Goal: Task Accomplishment & Management: Use online tool/utility

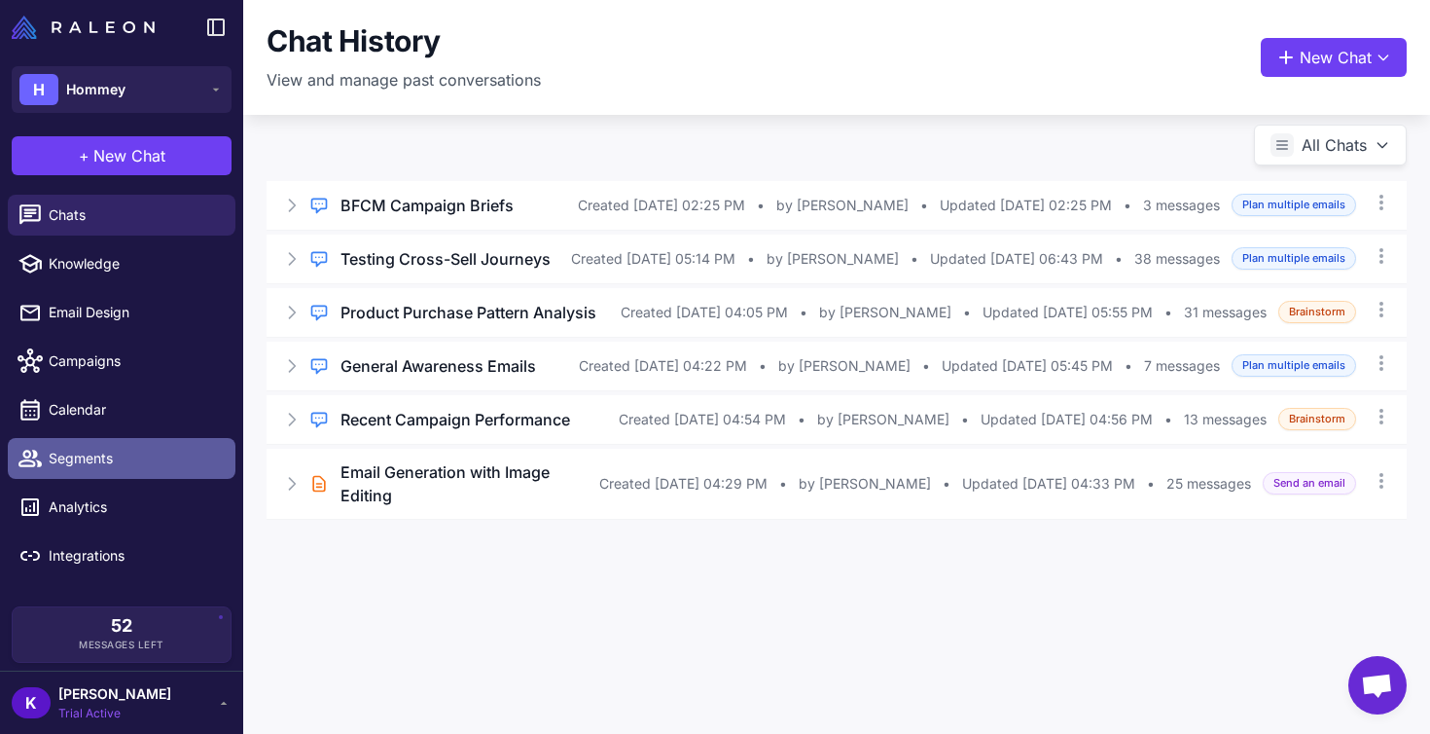
click at [98, 471] on link "Segments" at bounding box center [122, 458] width 228 height 41
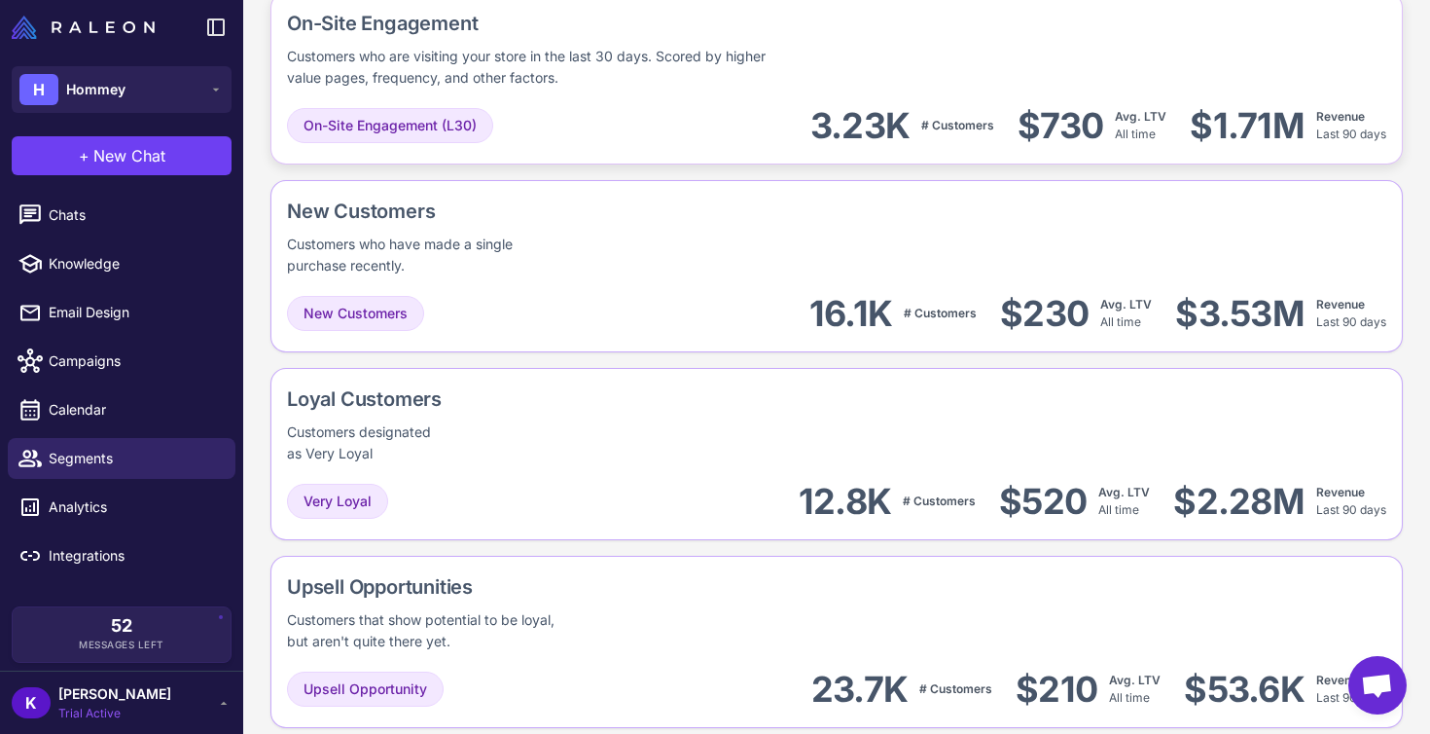
scroll to position [297, 0]
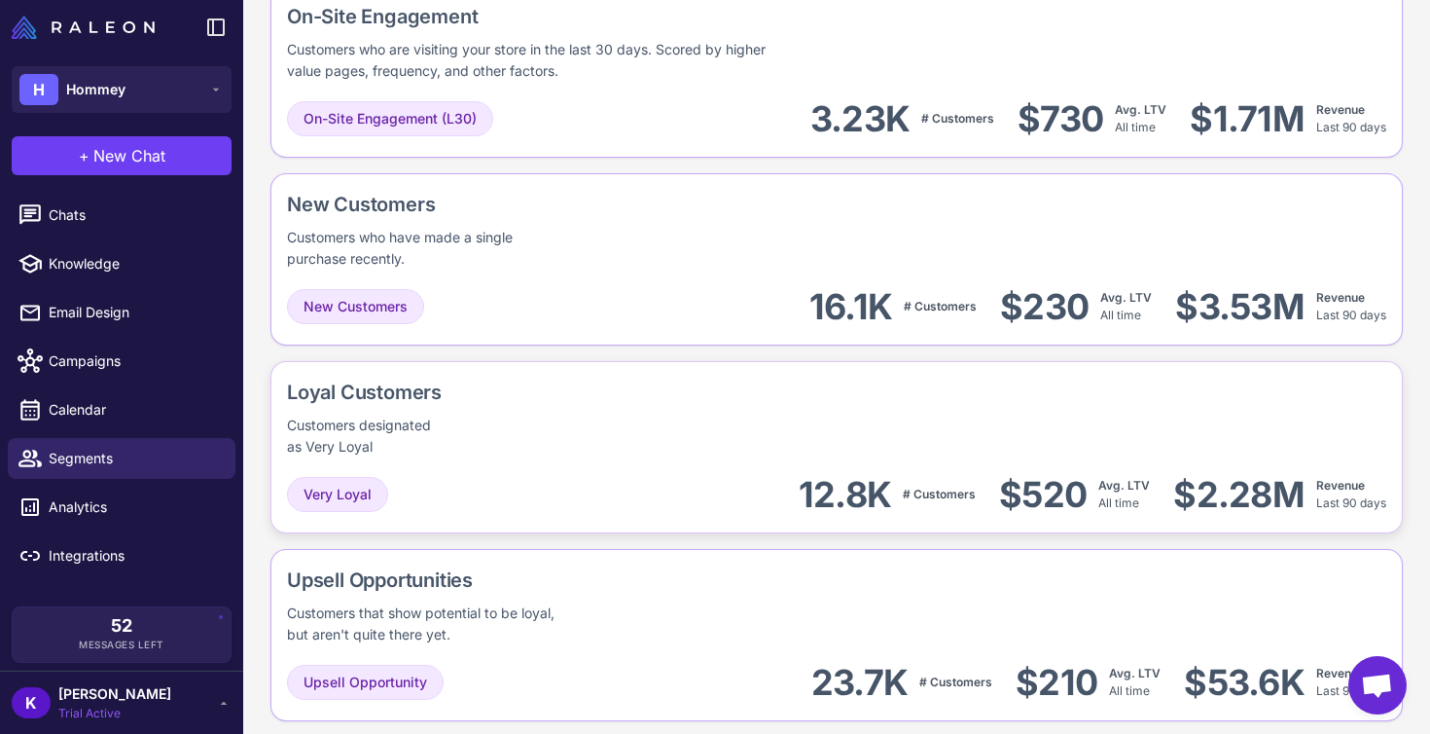
click at [564, 391] on div "Loyal Customers Customers designated as Very Loyal" at bounding box center [837, 418] width 1100 height 80
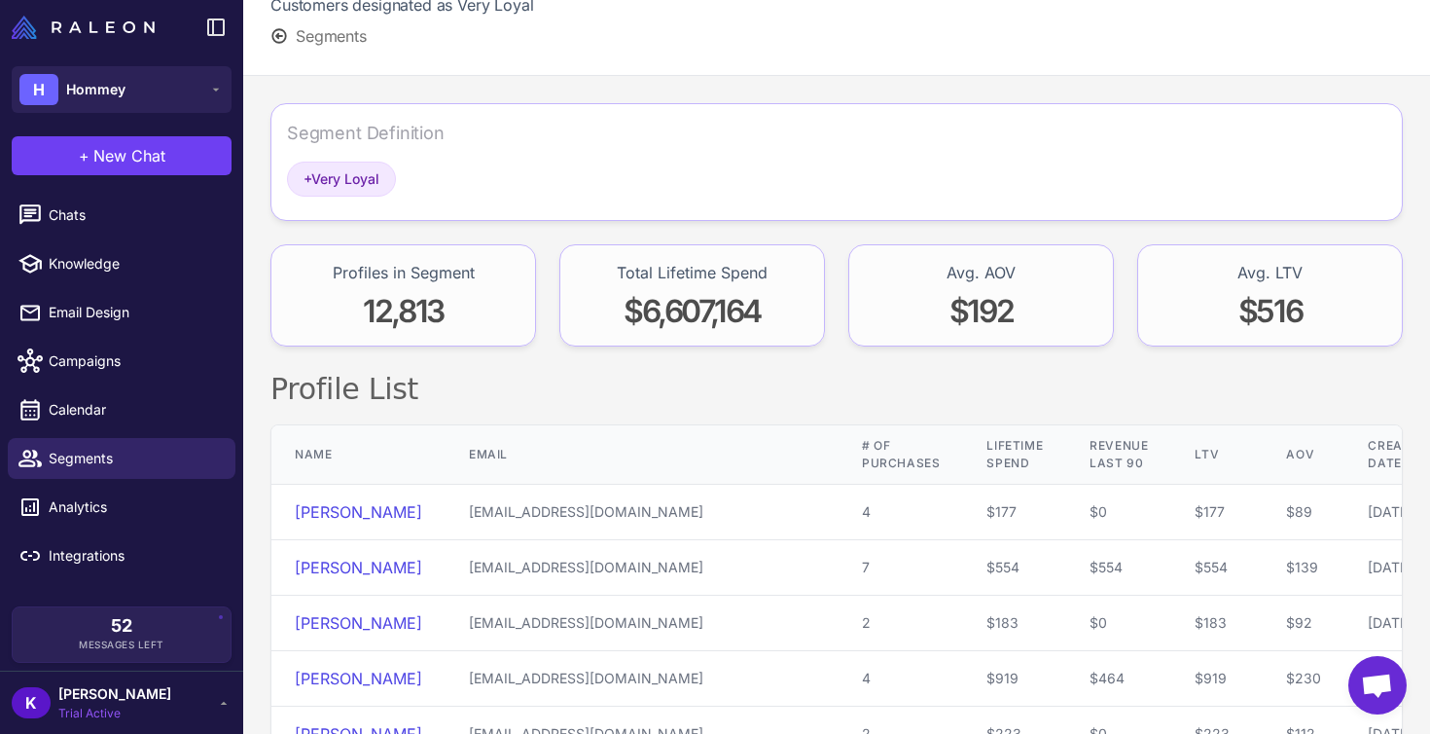
scroll to position [104, 0]
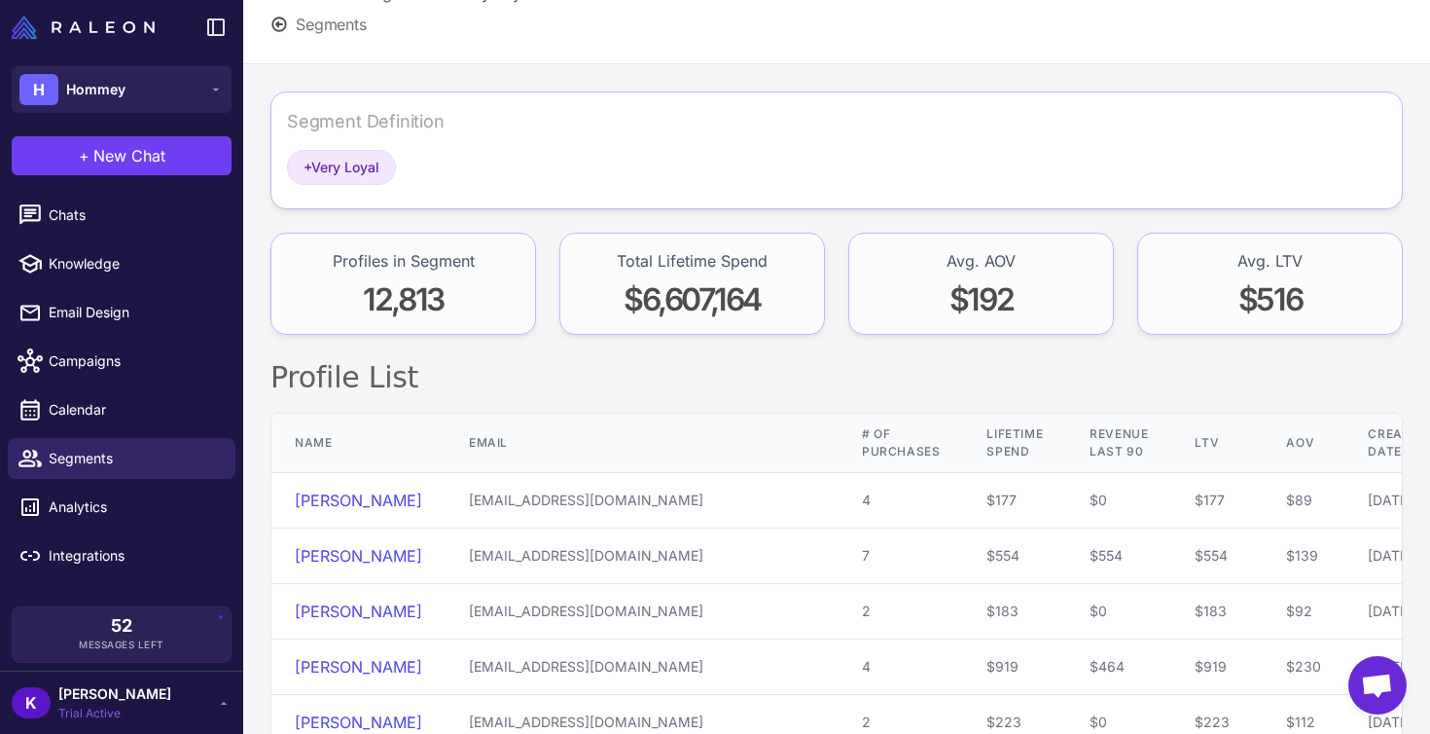
click at [380, 122] on div "Segment Definition" at bounding box center [366, 121] width 158 height 26
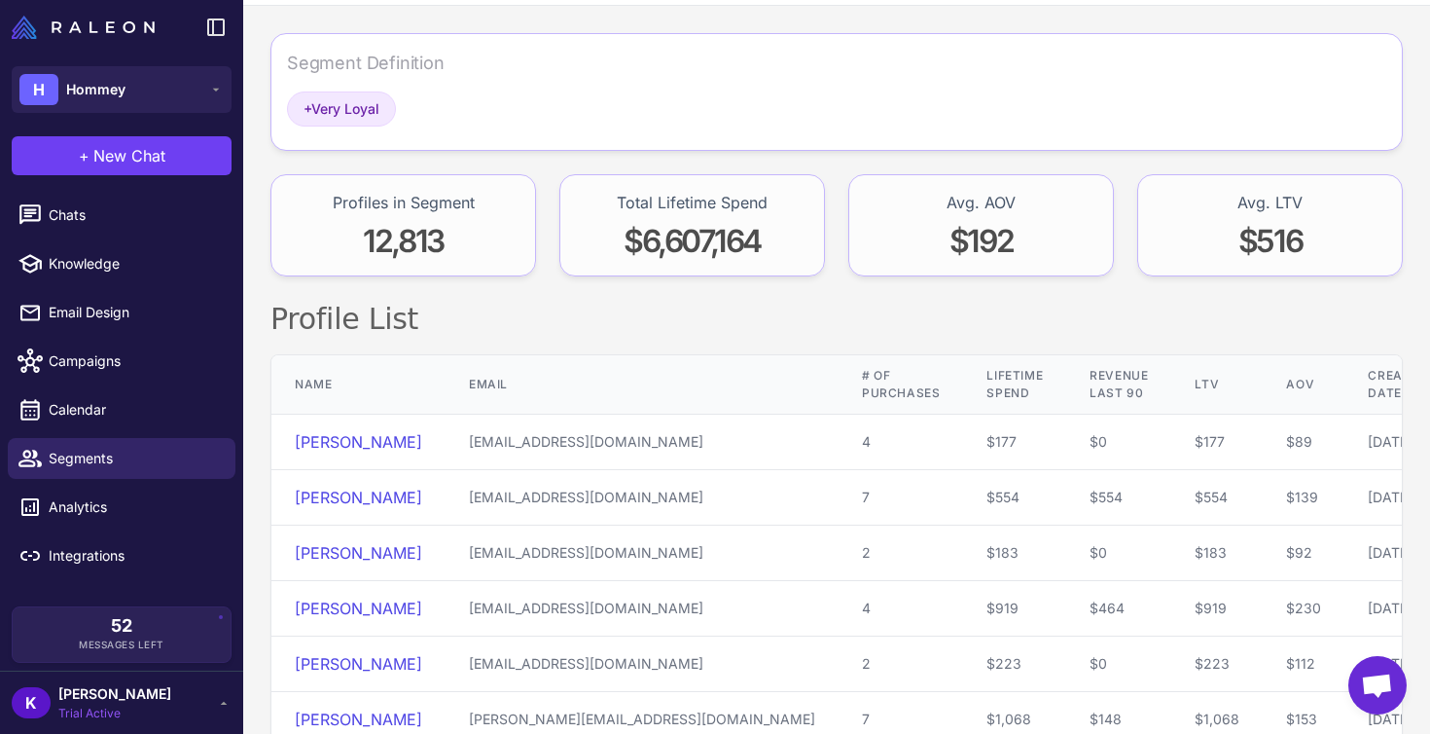
scroll to position [0, 0]
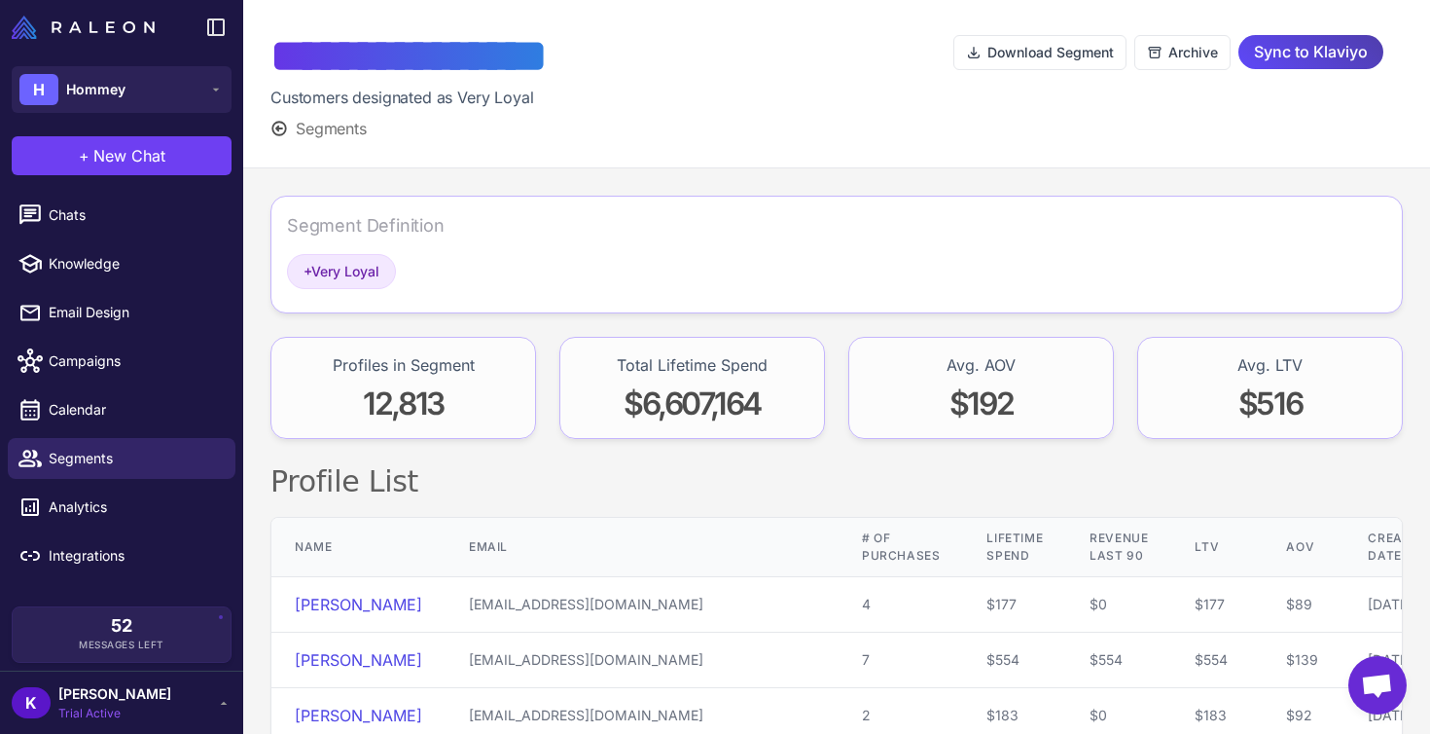
click at [1385, 694] on span "Open chat" at bounding box center [1377, 686] width 32 height 27
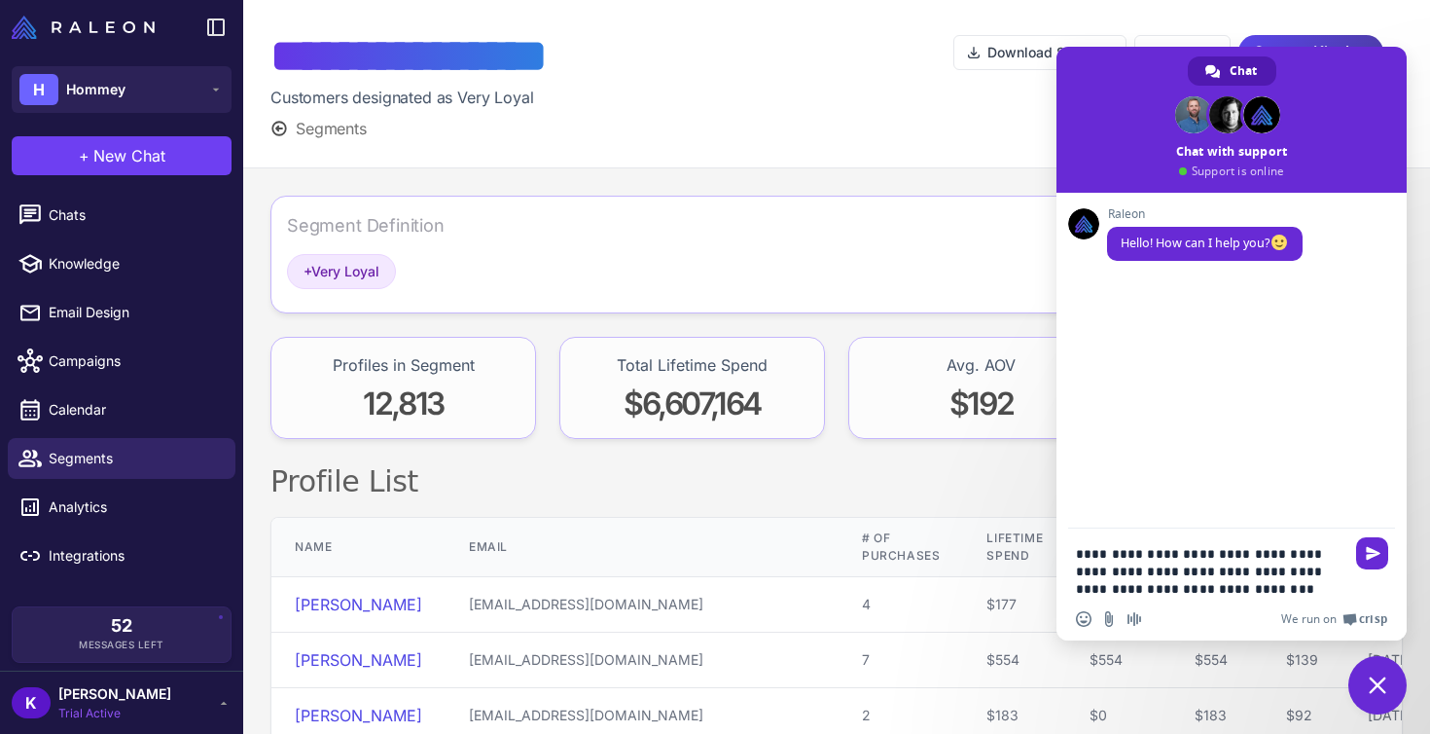
type textarea "**********"
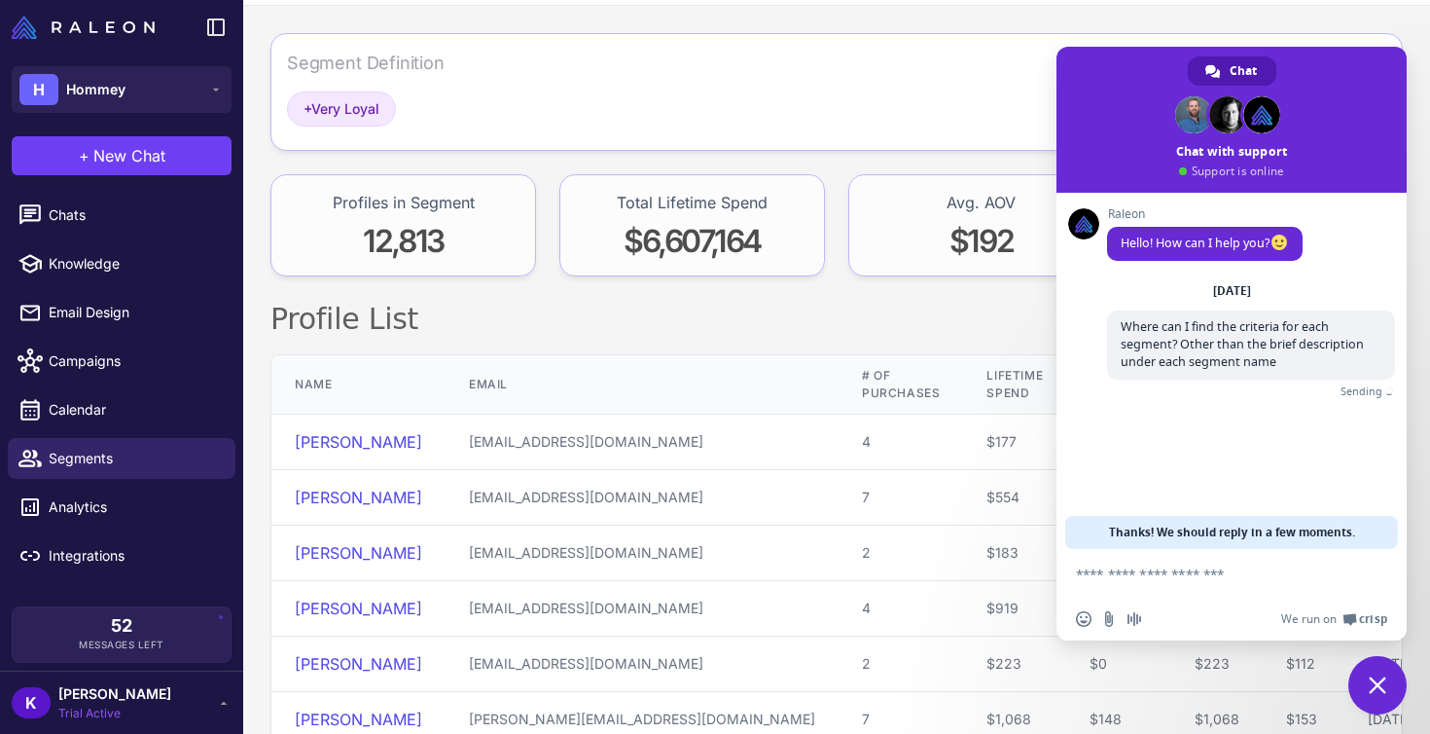
scroll to position [163, 0]
click at [168, 697] on span "[PERSON_NAME]" at bounding box center [114, 693] width 113 height 21
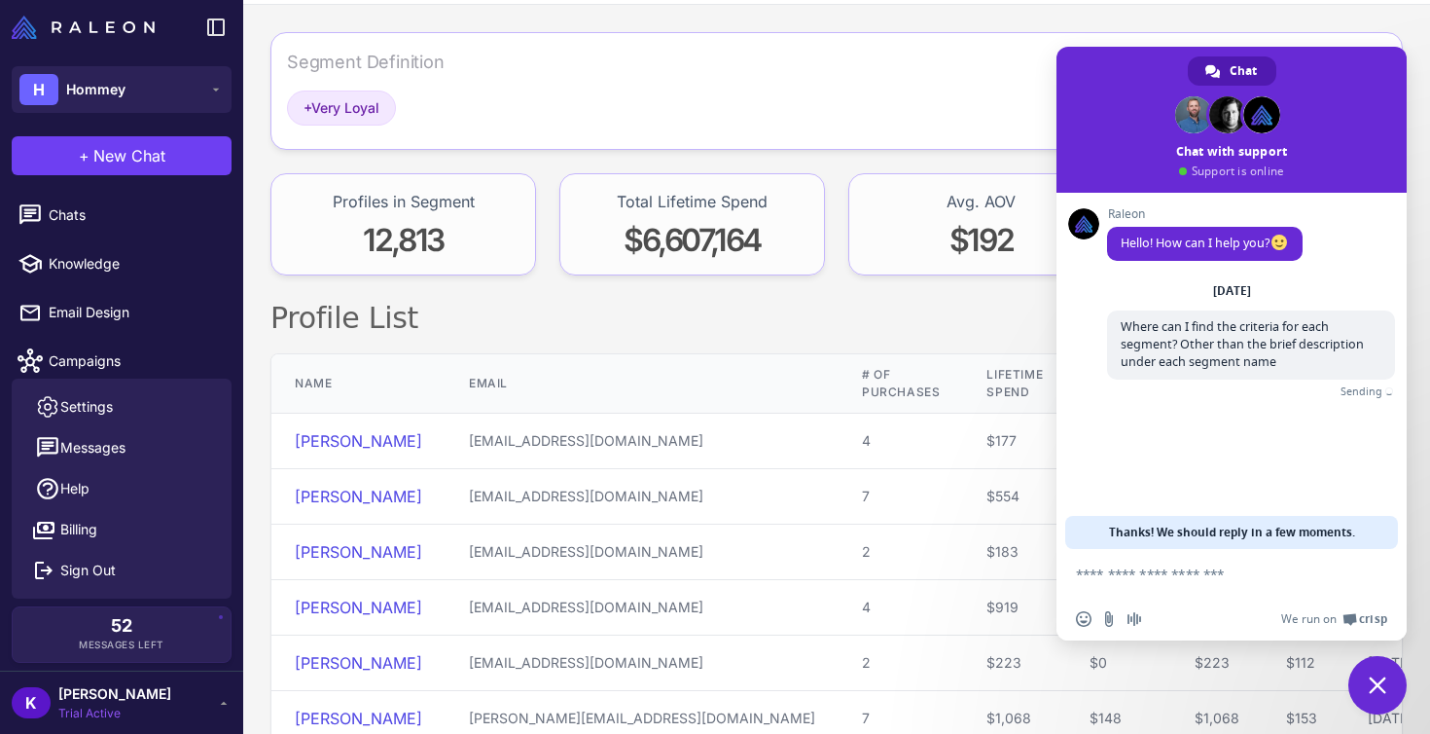
click at [423, 332] on h2 "Profile List" at bounding box center [837, 318] width 1133 height 39
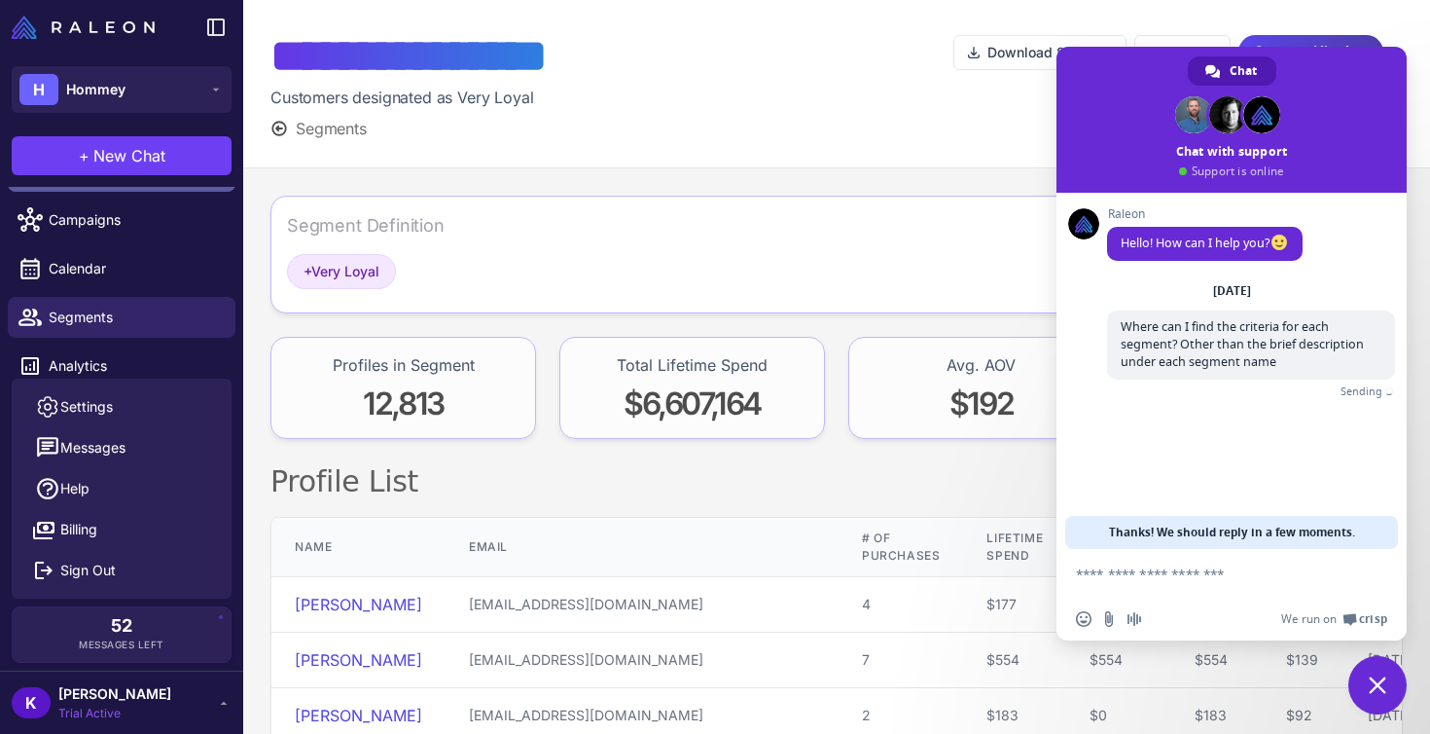
scroll to position [205, 0]
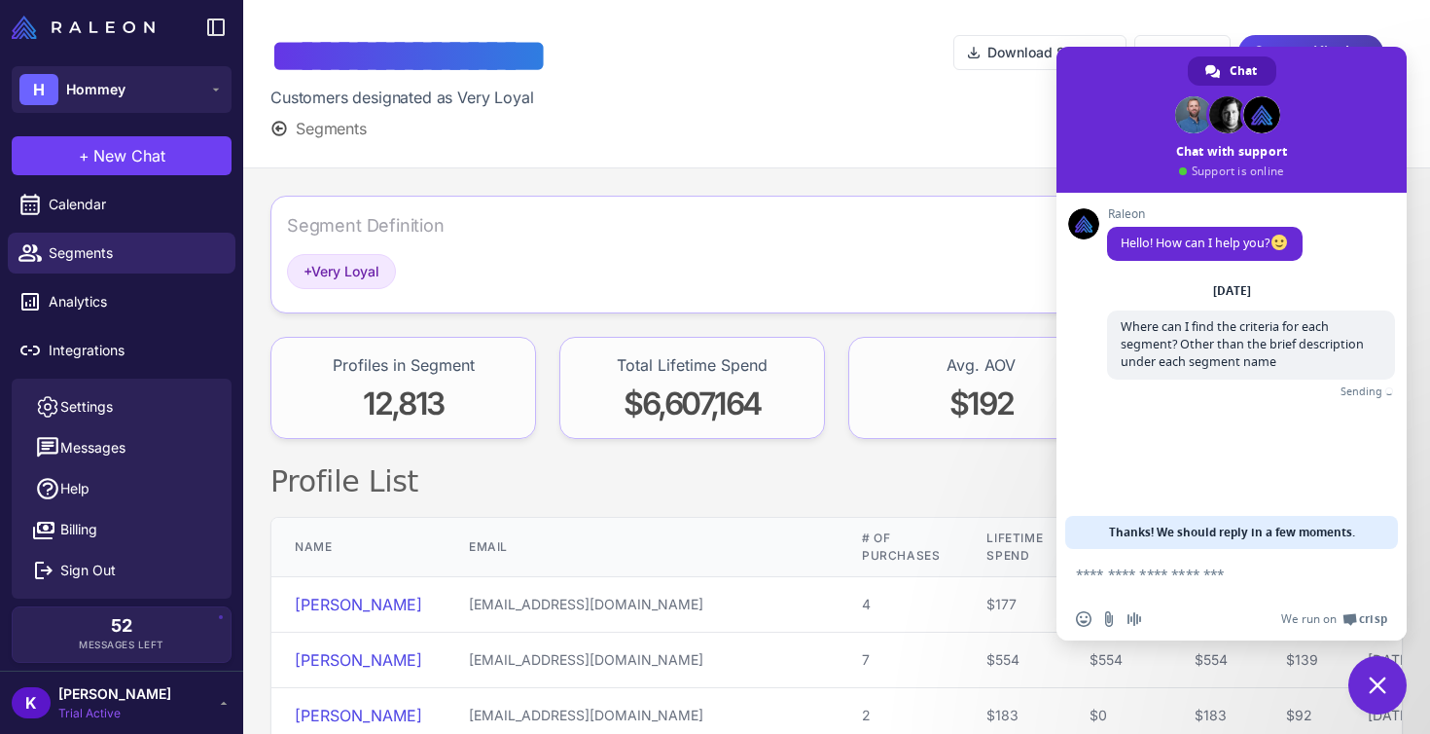
click at [216, 699] on icon at bounding box center [224, 703] width 16 height 16
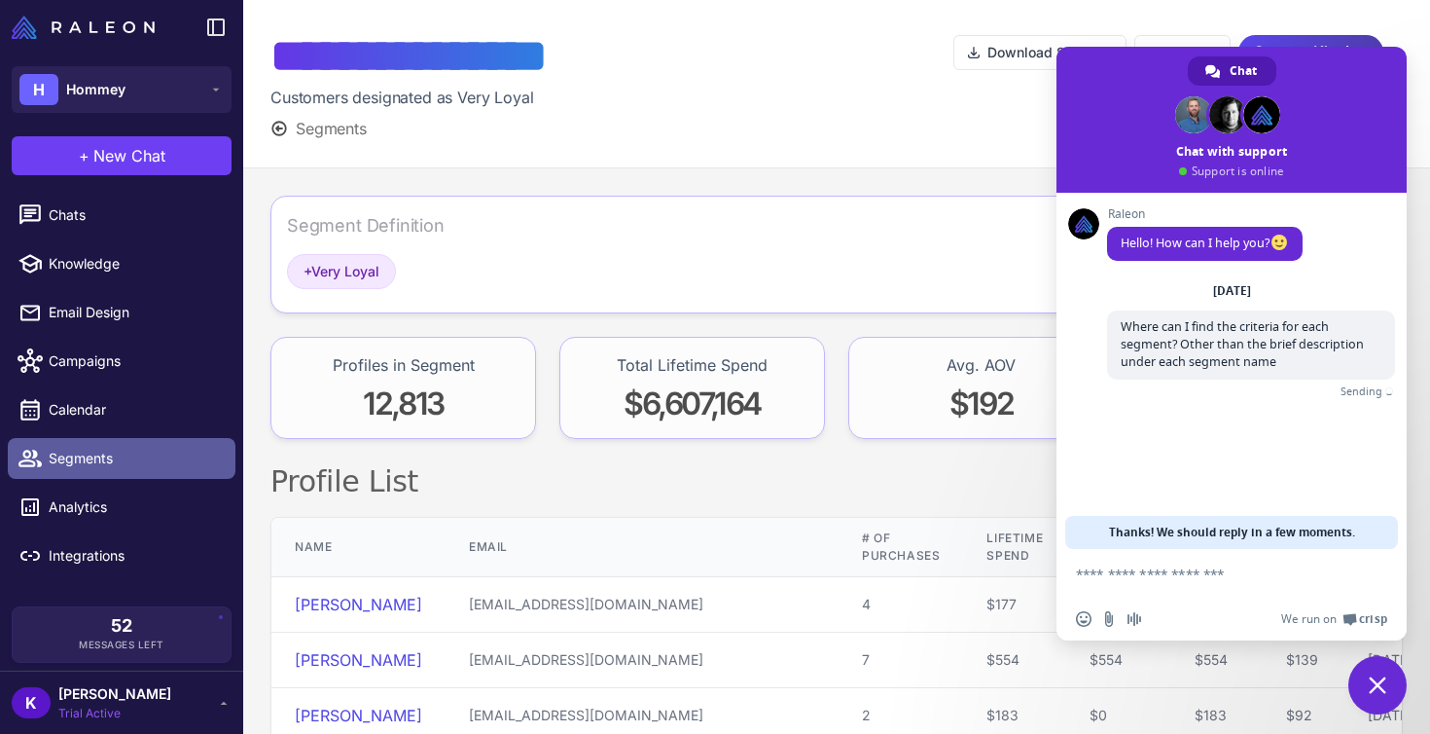
click at [124, 460] on span "Segments" at bounding box center [134, 458] width 171 height 21
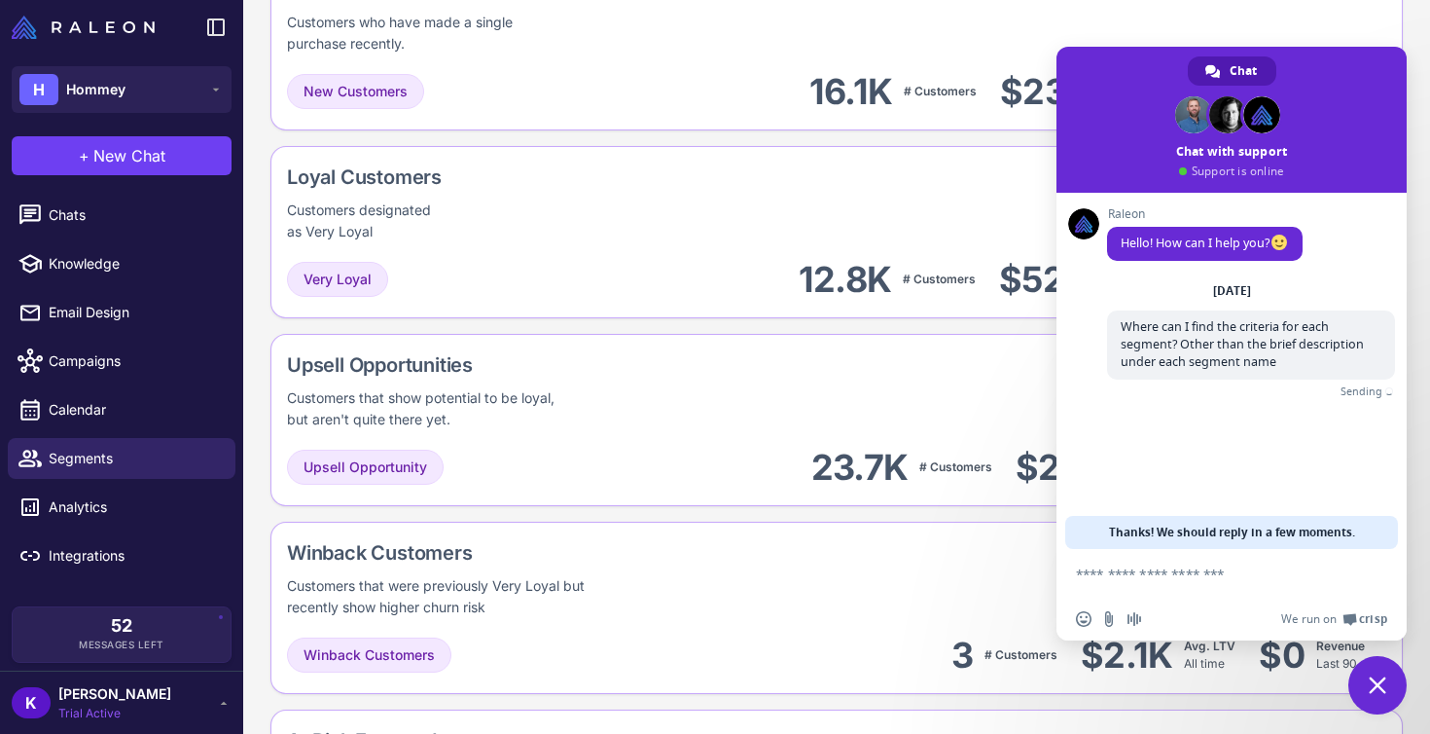
scroll to position [511, 0]
click at [552, 376] on div "Upsell Opportunities" at bounding box center [504, 365] width 435 height 29
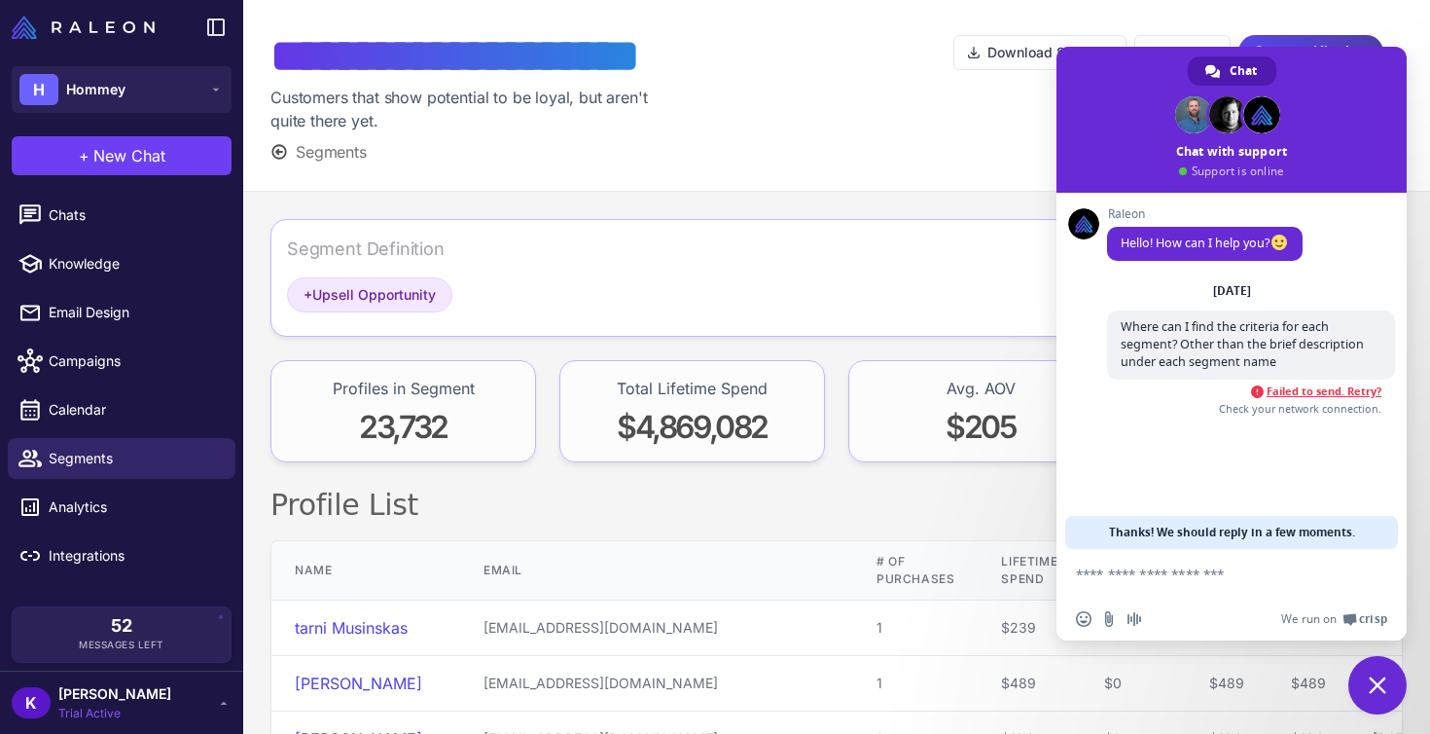
click at [1323, 395] on span "Failed to send. Retry?" at bounding box center [1324, 391] width 115 height 14
click at [1317, 68] on span at bounding box center [1232, 120] width 350 height 146
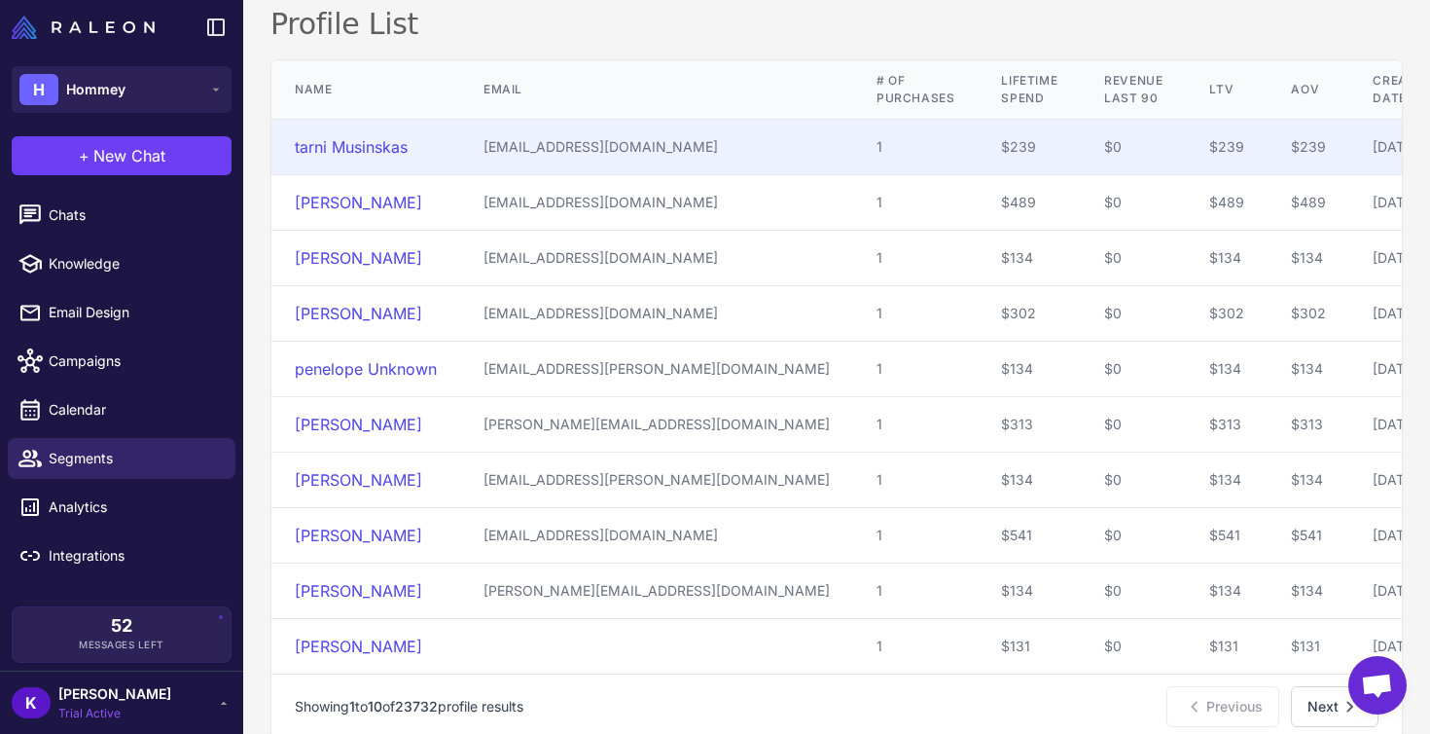
scroll to position [513, 0]
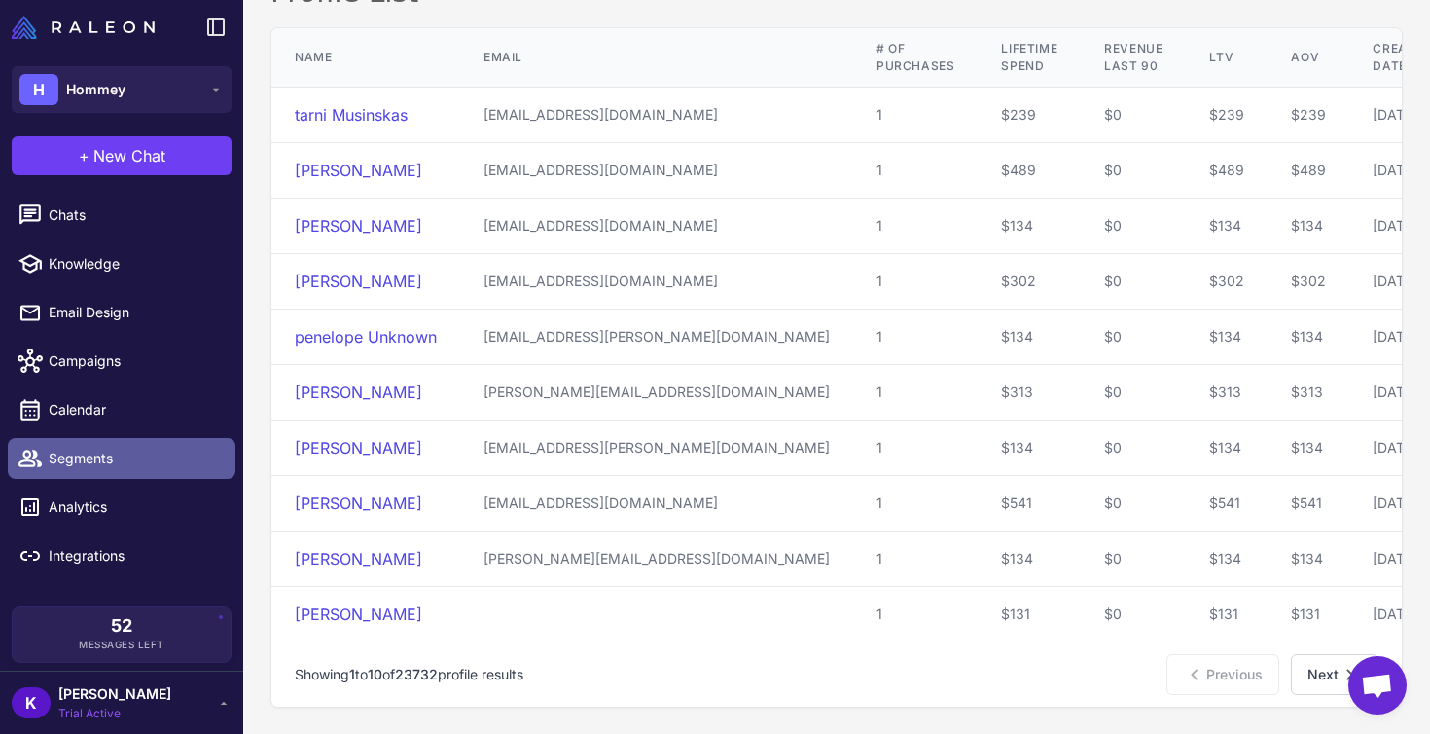
click at [196, 469] on link "Segments" at bounding box center [122, 458] width 228 height 41
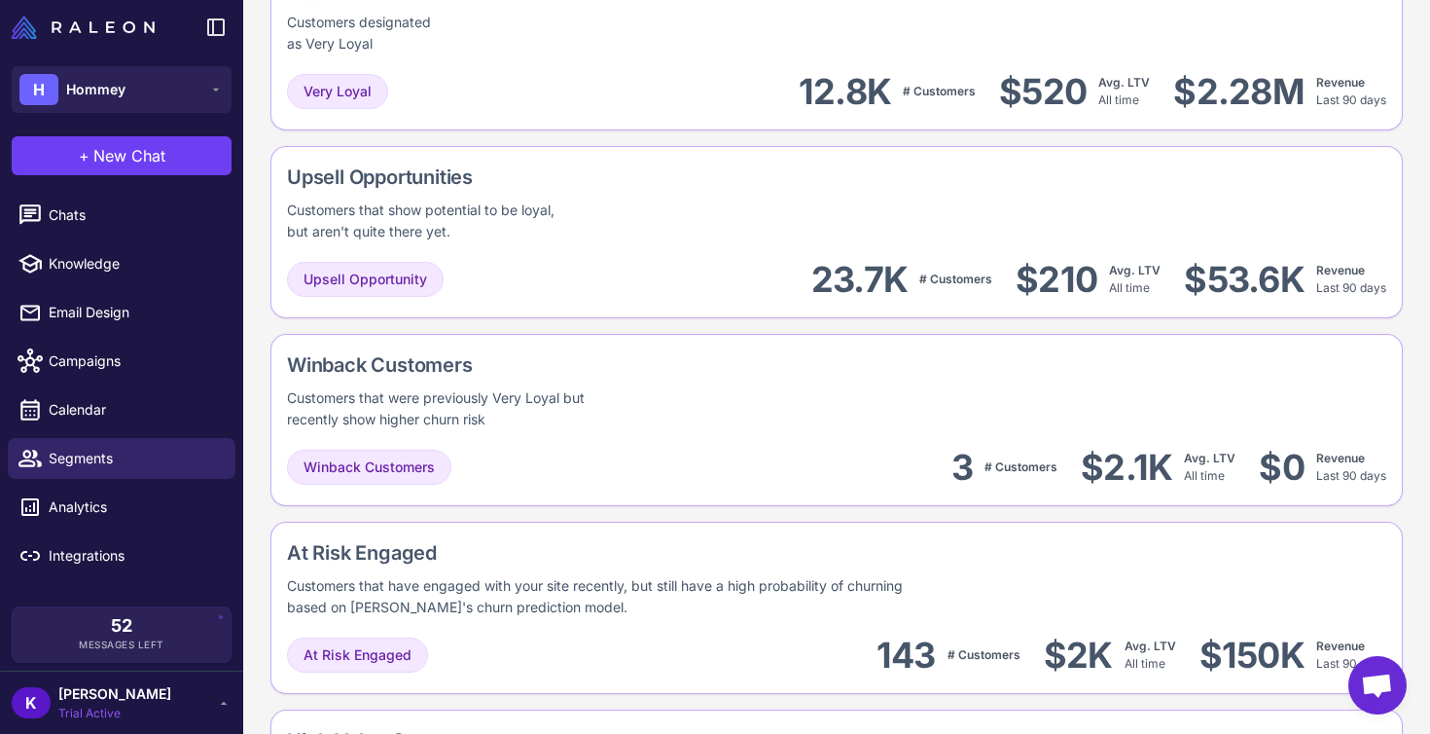
scroll to position [702, 0]
click at [1363, 682] on span "Open chat" at bounding box center [1377, 686] width 32 height 27
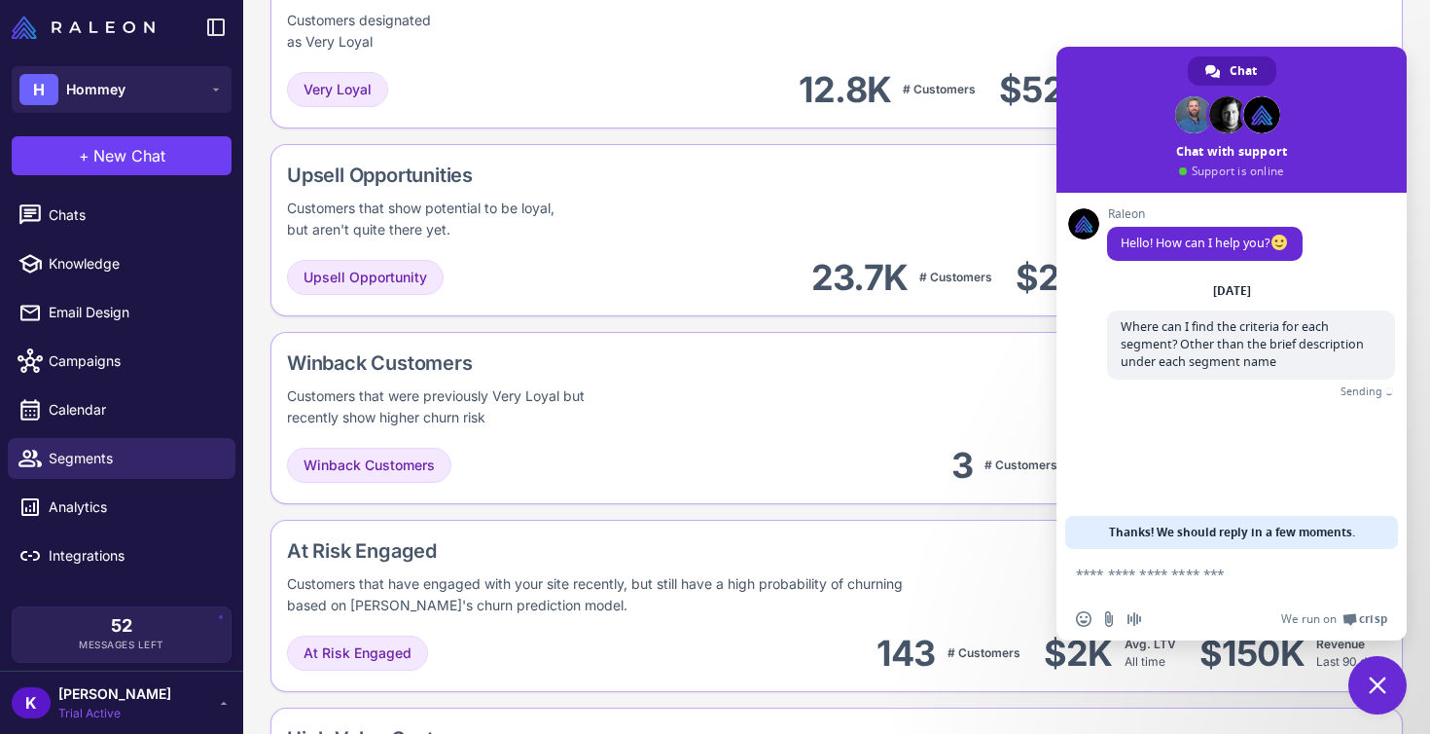
click at [1292, 65] on span at bounding box center [1232, 120] width 350 height 146
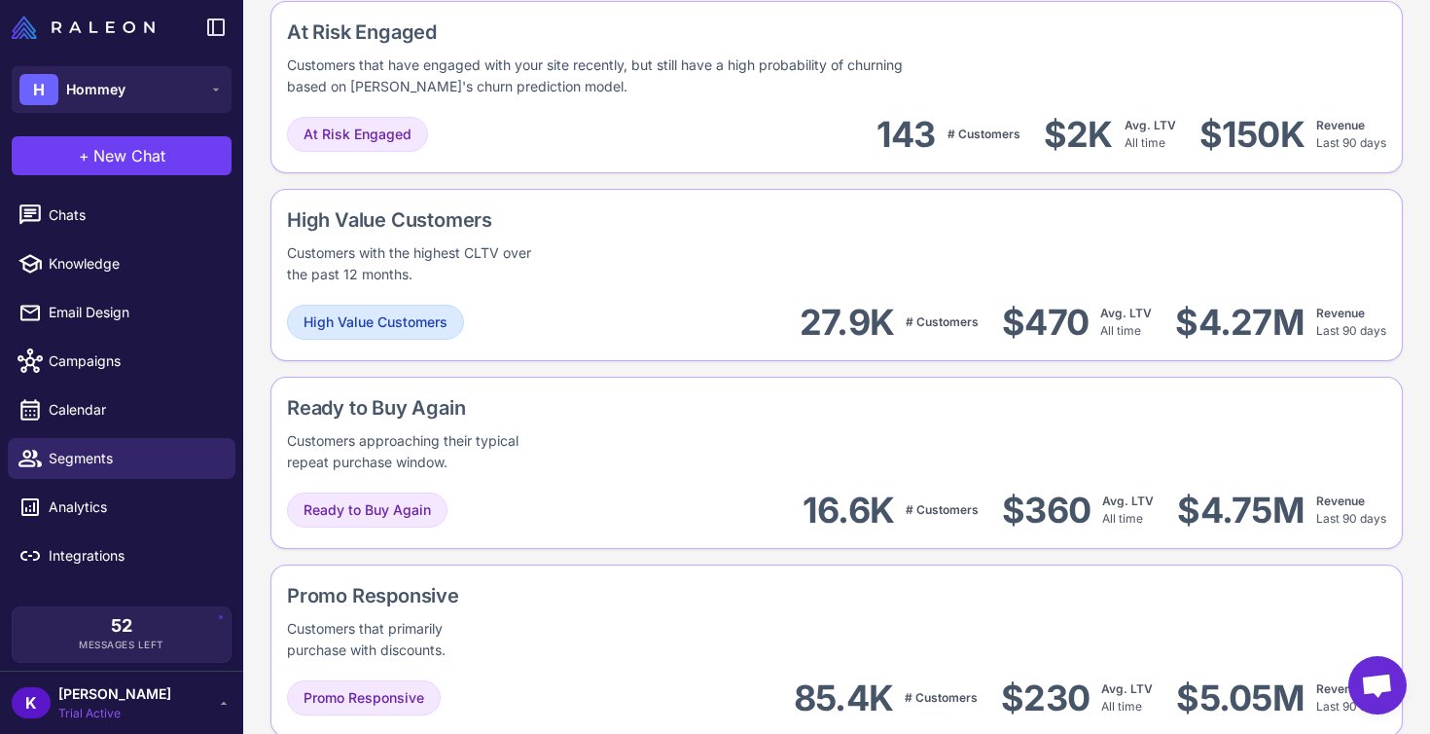
scroll to position [1222, 0]
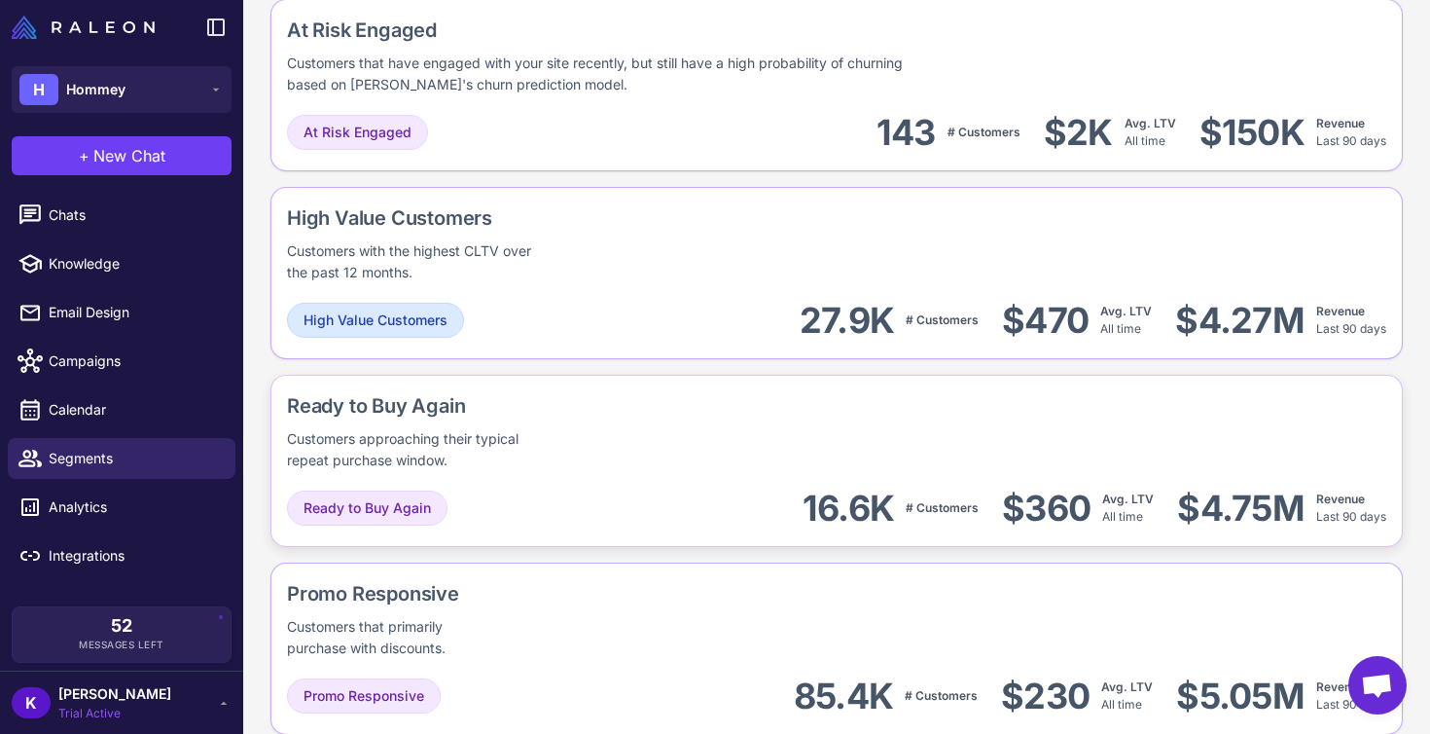
click at [673, 401] on div "Ready to Buy Again" at bounding box center [485, 405] width 396 height 29
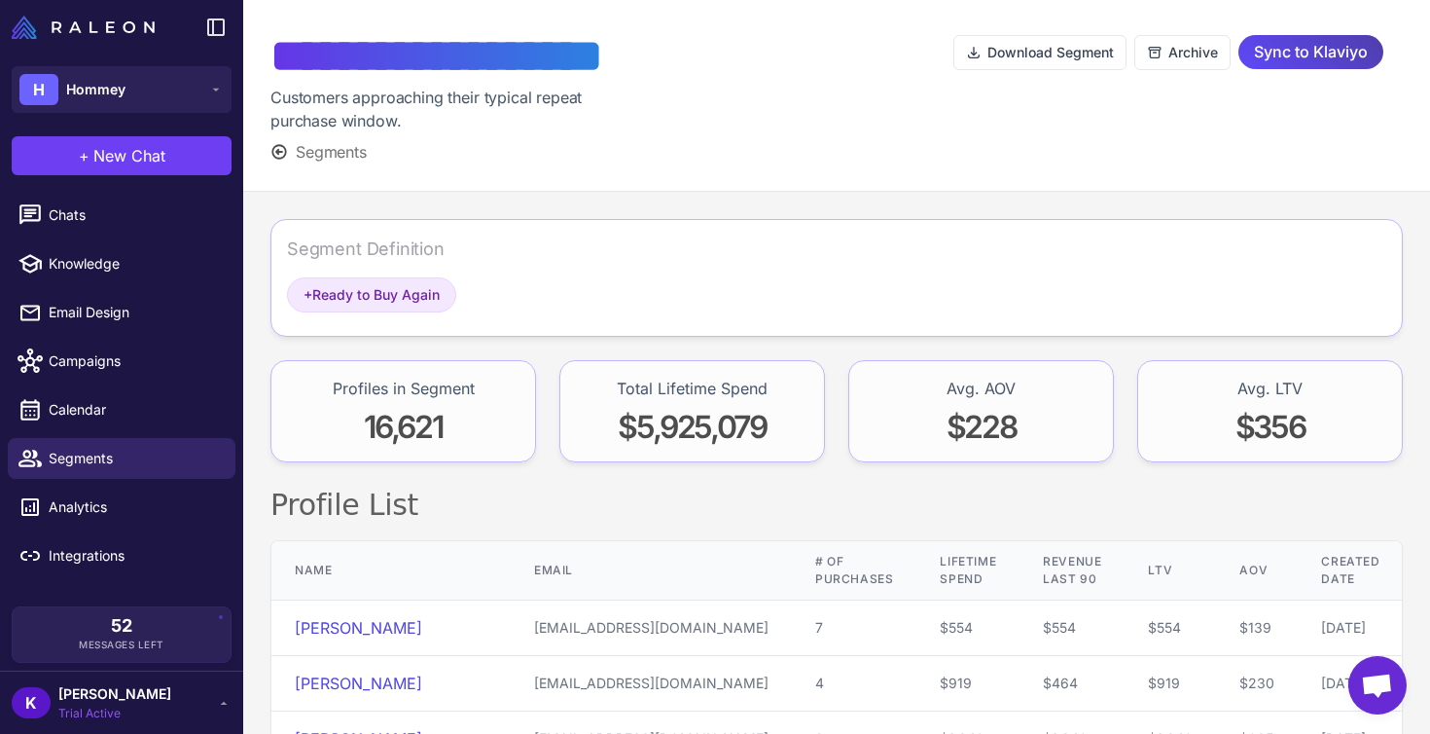
click at [387, 251] on div "Segment Definition" at bounding box center [366, 248] width 158 height 26
drag, startPoint x: 417, startPoint y: 247, endPoint x: 603, endPoint y: 338, distance: 206.7
click at [604, 339] on div "Segment Definition + Ready to Buy Again Profiles in Segment 16,621 Total Lifeti…" at bounding box center [836, 720] width 1187 height 1056
click at [654, 272] on div "Segment Definition" at bounding box center [837, 256] width 1100 height 42
click at [1373, 689] on span "Open chat" at bounding box center [1377, 686] width 32 height 27
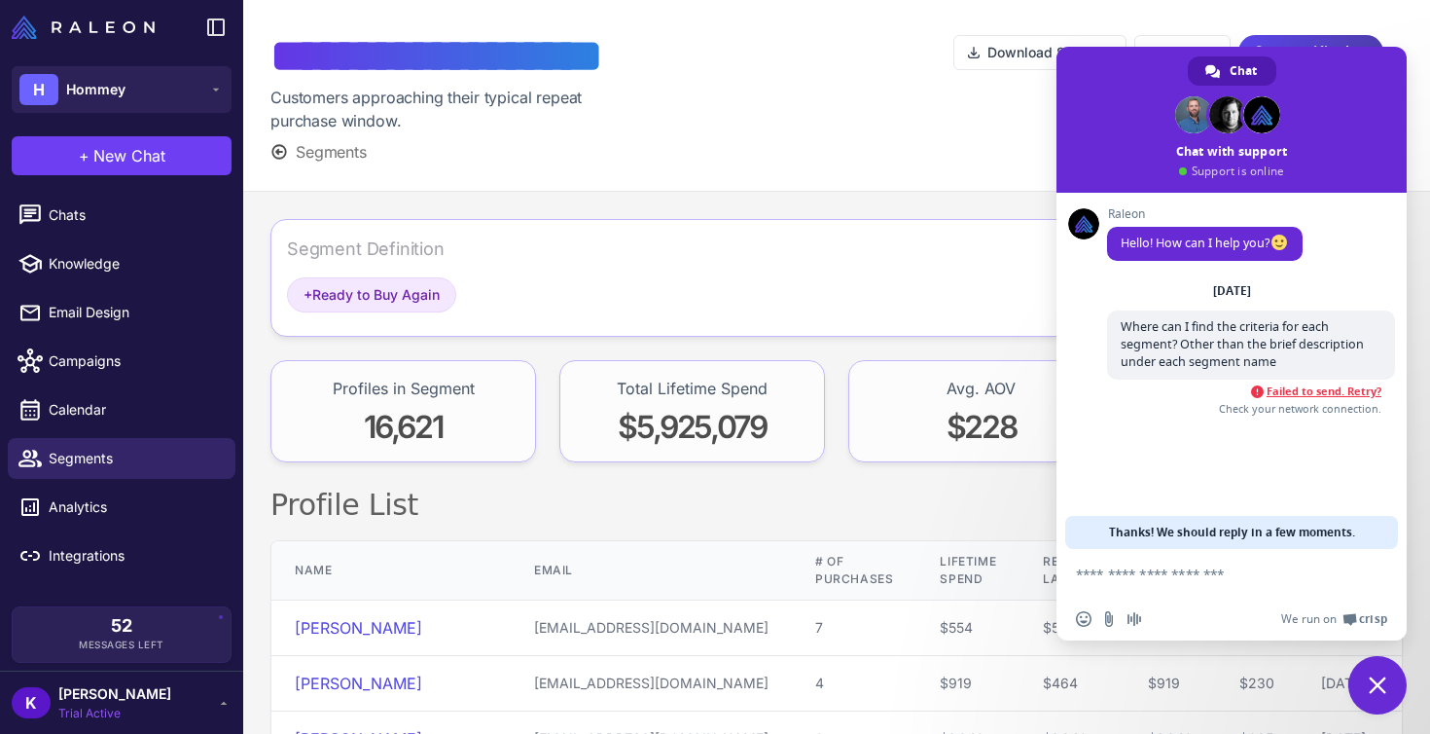
click at [1317, 392] on span "Failed to send. Retry?" at bounding box center [1324, 391] width 115 height 14
click at [833, 227] on div "Segment Definition + Ready to Buy Again" at bounding box center [837, 278] width 1133 height 118
click at [1363, 76] on span at bounding box center [1232, 120] width 350 height 146
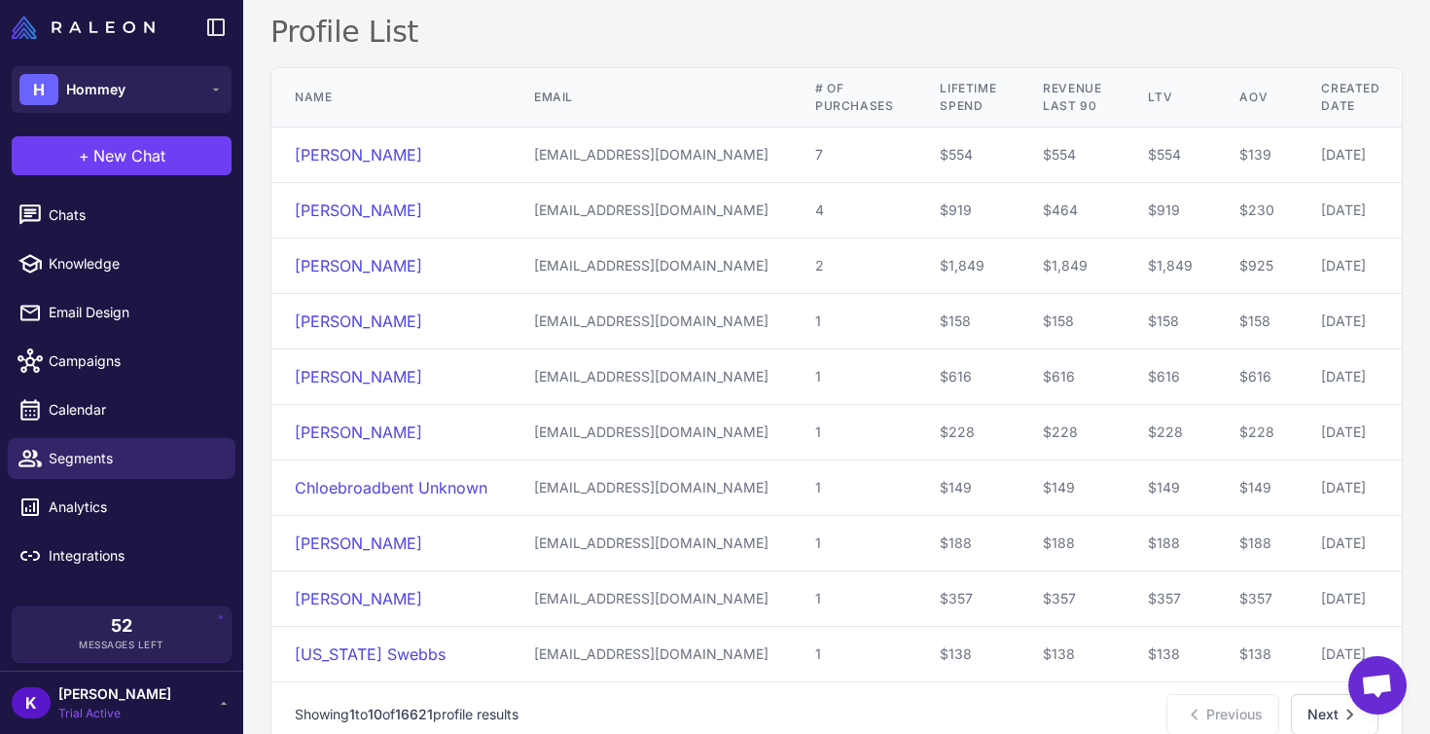
scroll to position [513, 0]
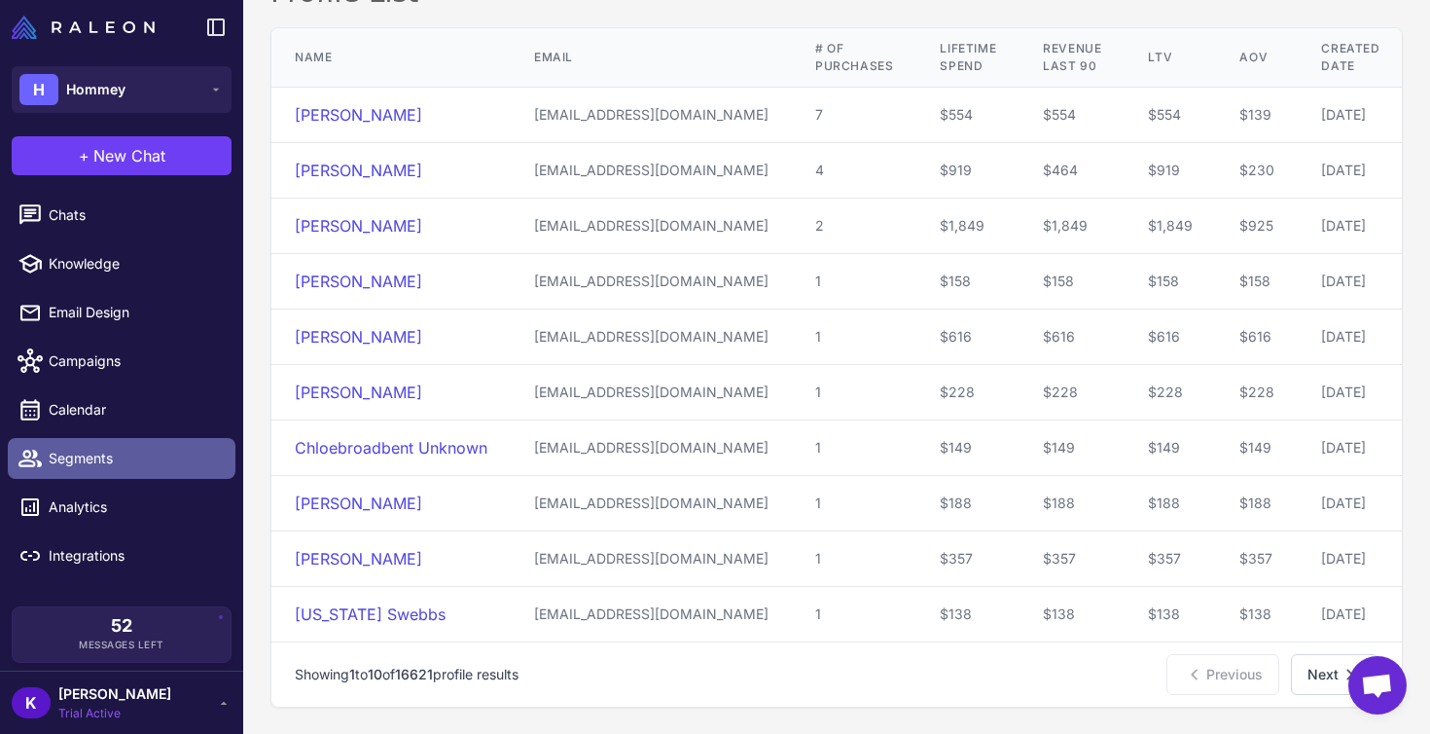
click at [96, 469] on link "Segments" at bounding box center [122, 458] width 228 height 41
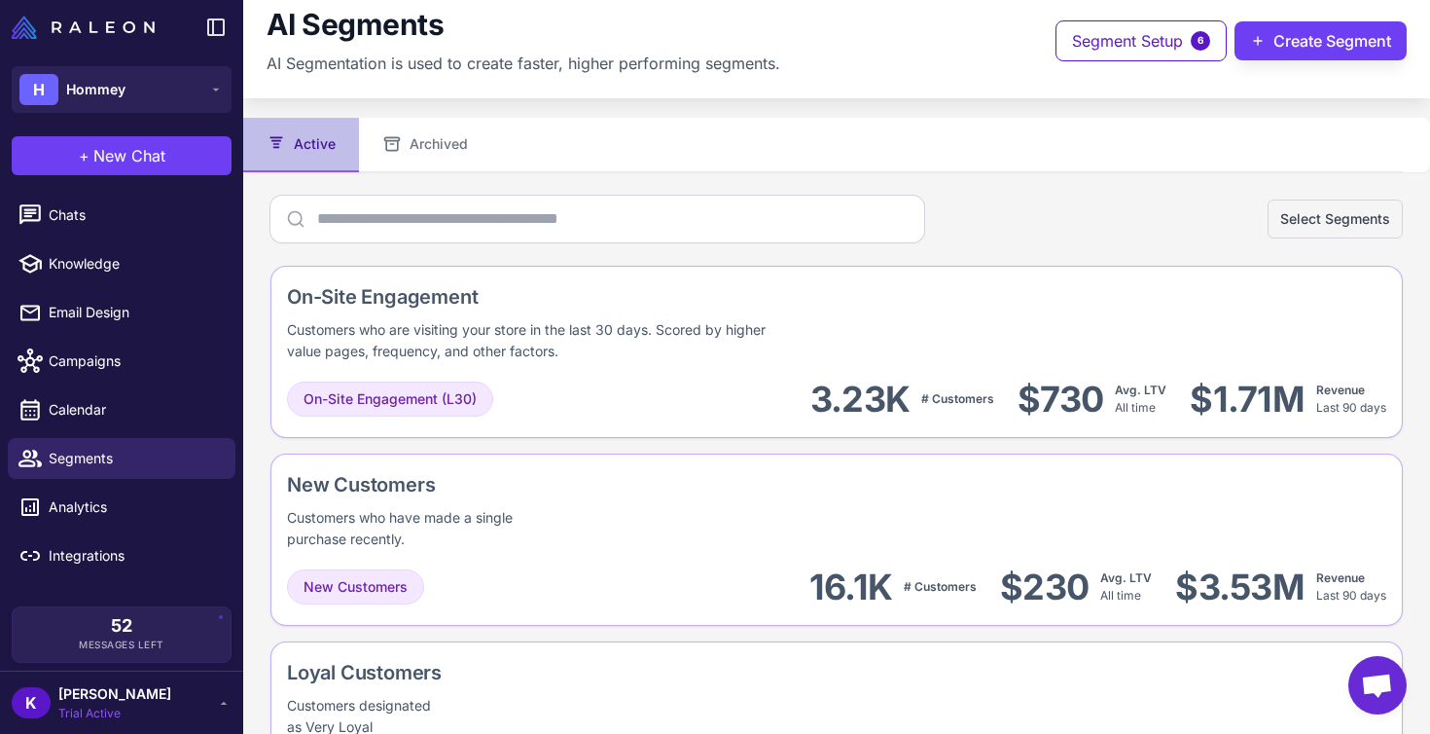
scroll to position [34, 0]
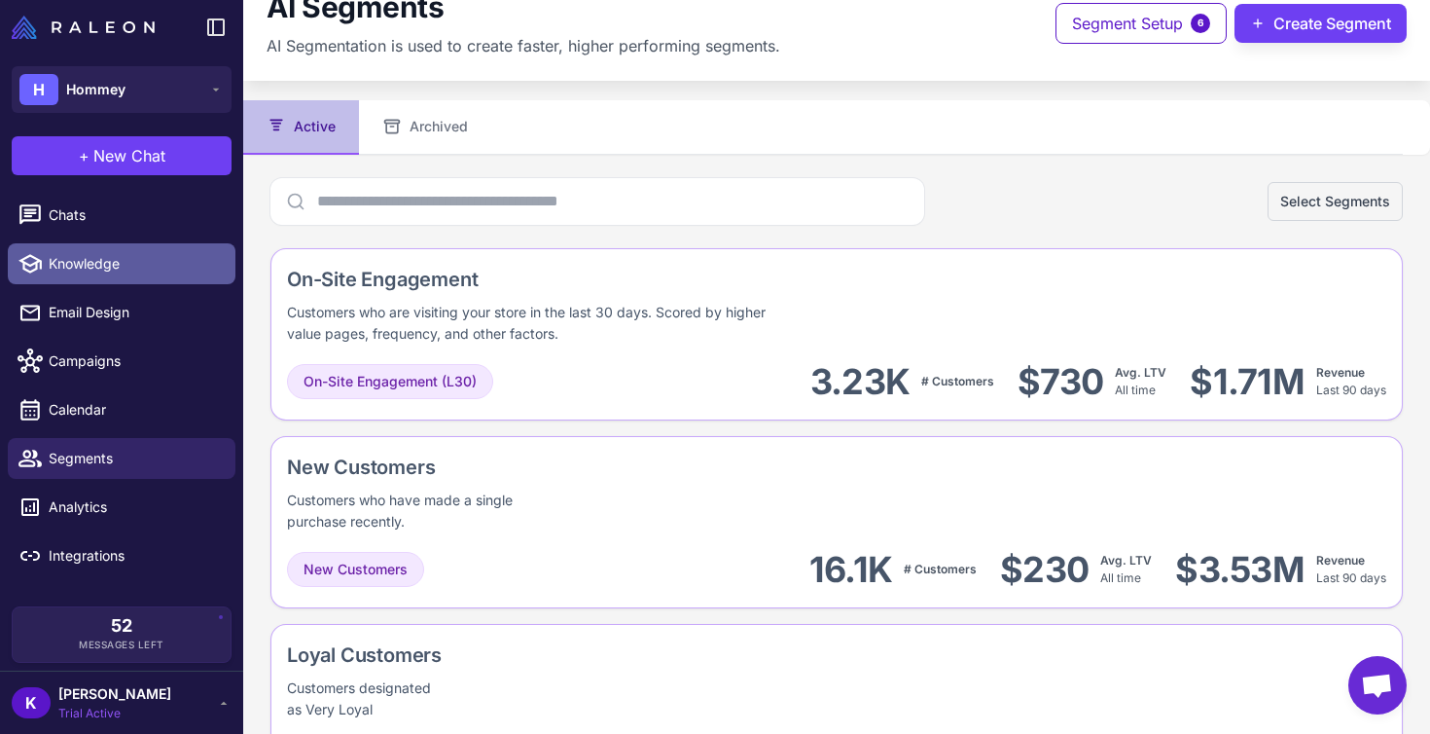
click at [136, 271] on span "Knowledge" at bounding box center [134, 263] width 171 height 21
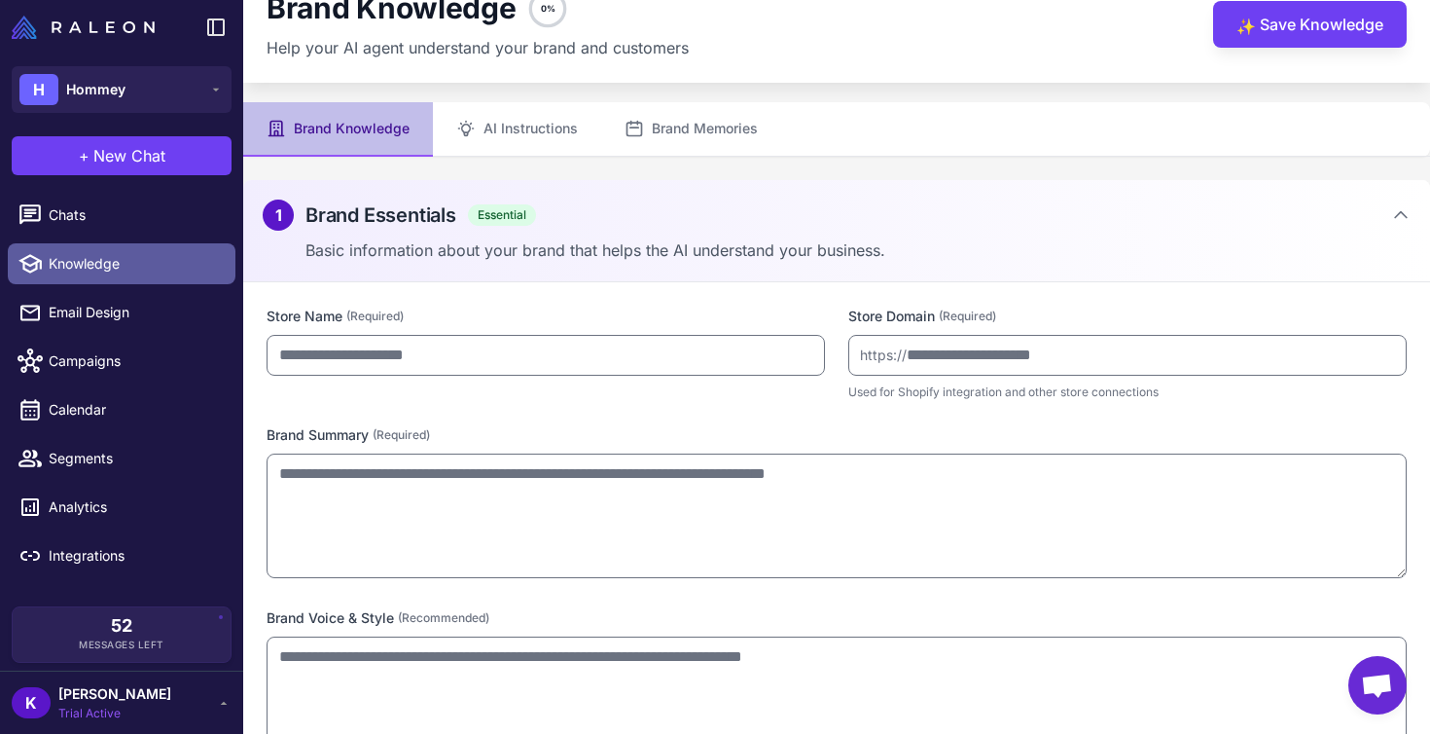
type input "******"
type input "**********"
type textarea "**********"
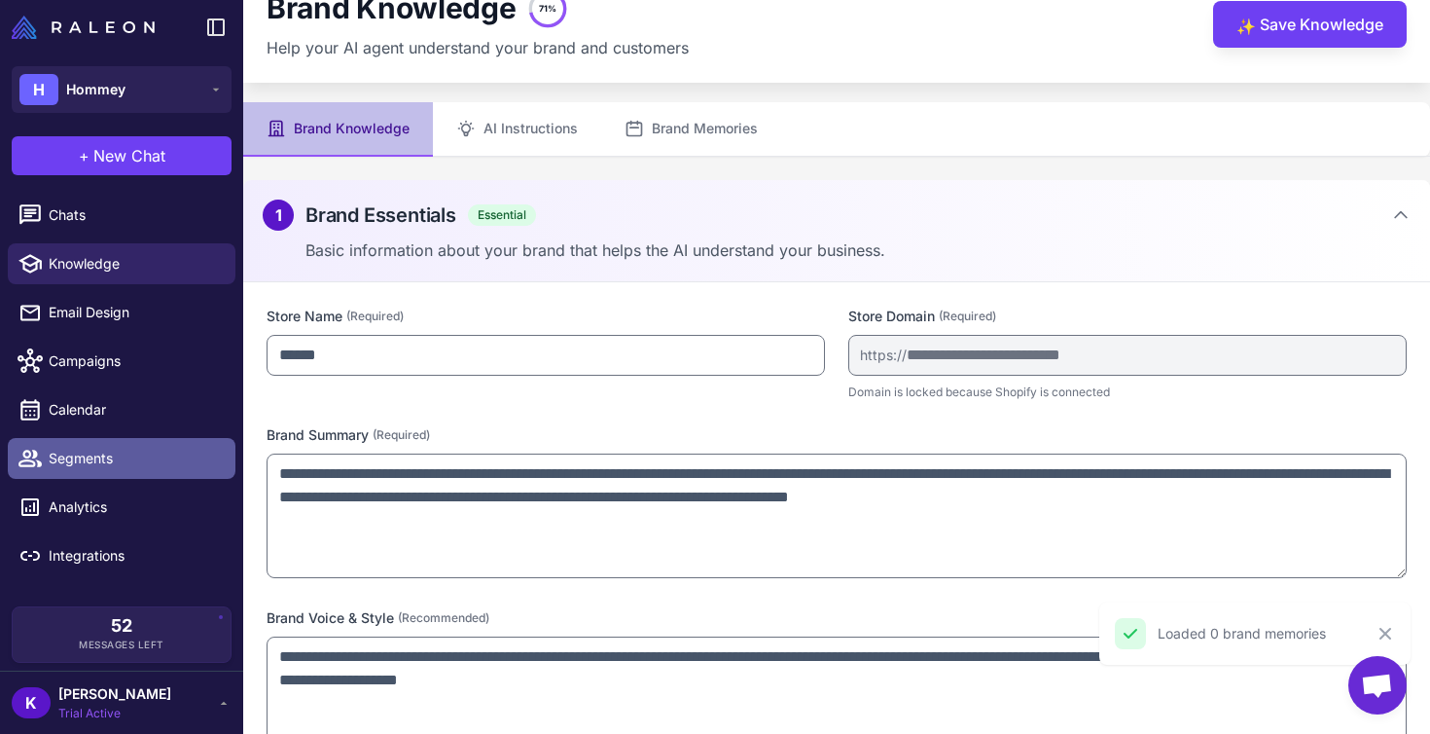
click at [101, 454] on span "Segments" at bounding box center [134, 458] width 171 height 21
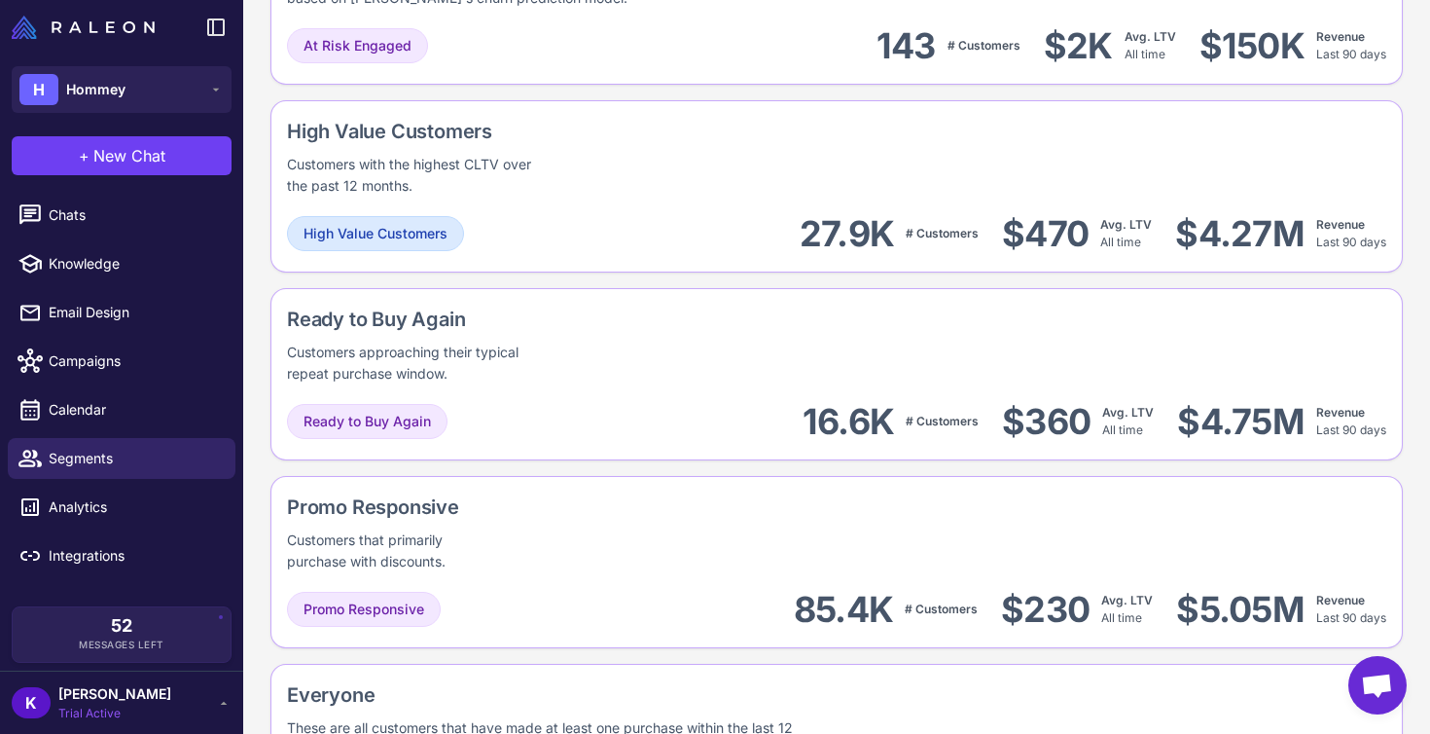
scroll to position [1437, 0]
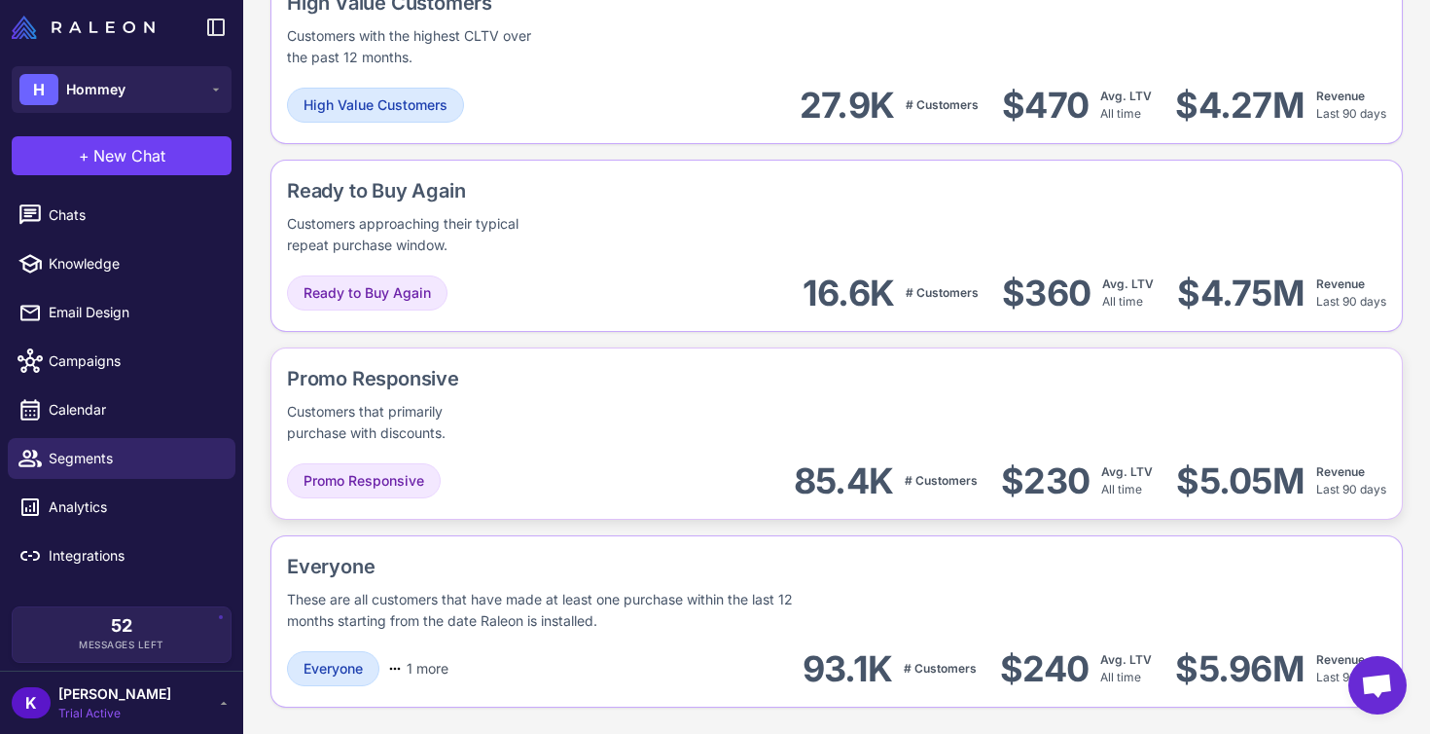
click at [559, 421] on div "Promo Responsive Customers that primarily purchase with discounts." at bounding box center [446, 404] width 318 height 80
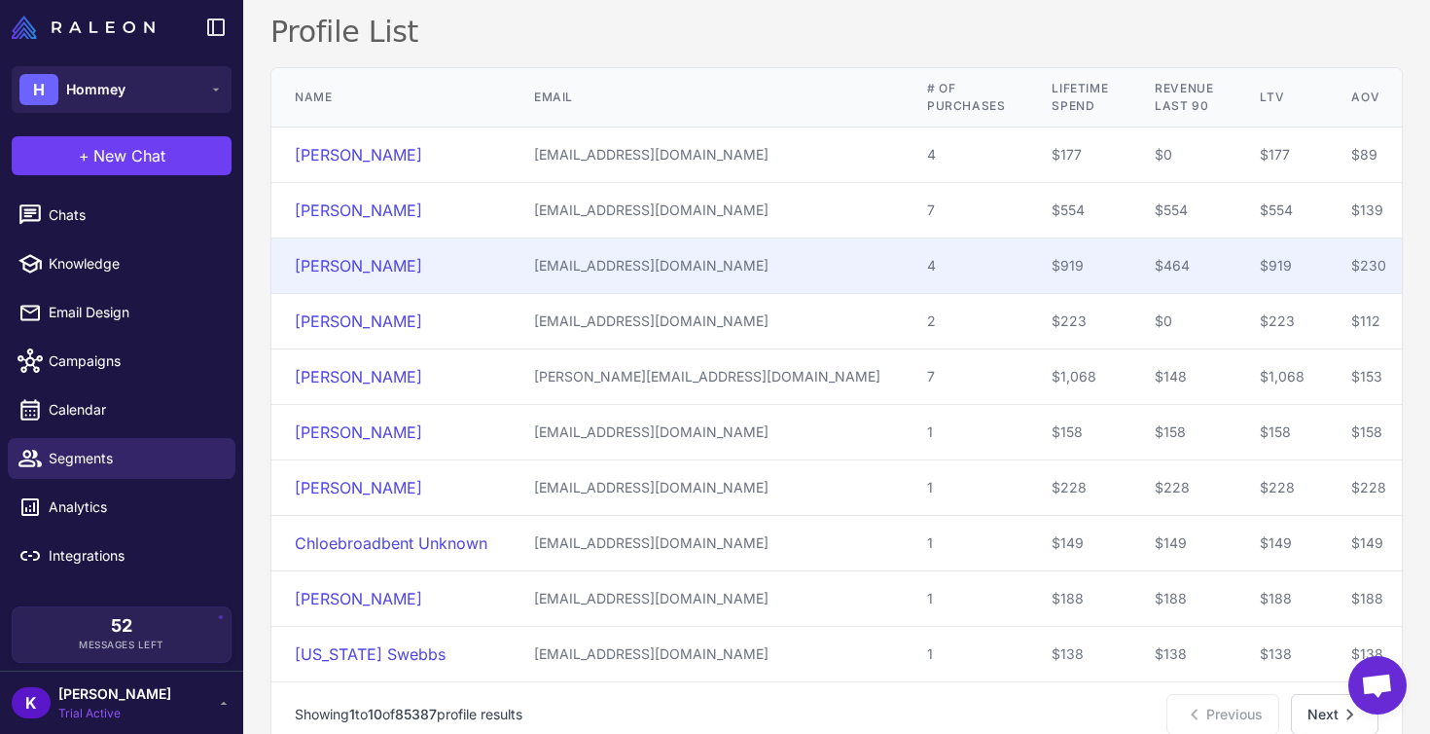
scroll to position [497, 0]
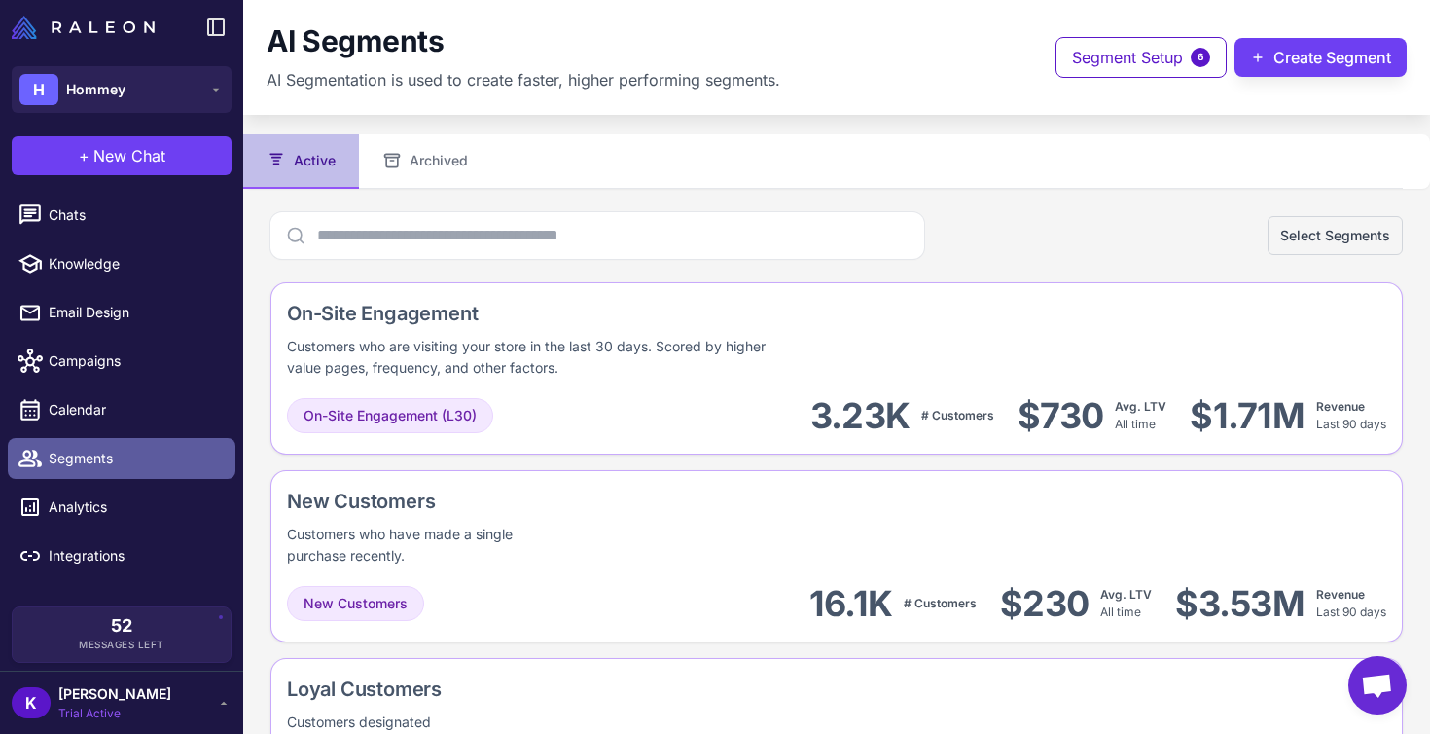
click at [150, 467] on span "Segments" at bounding box center [134, 458] width 171 height 21
click at [464, 152] on button "Archived" at bounding box center [425, 161] width 132 height 54
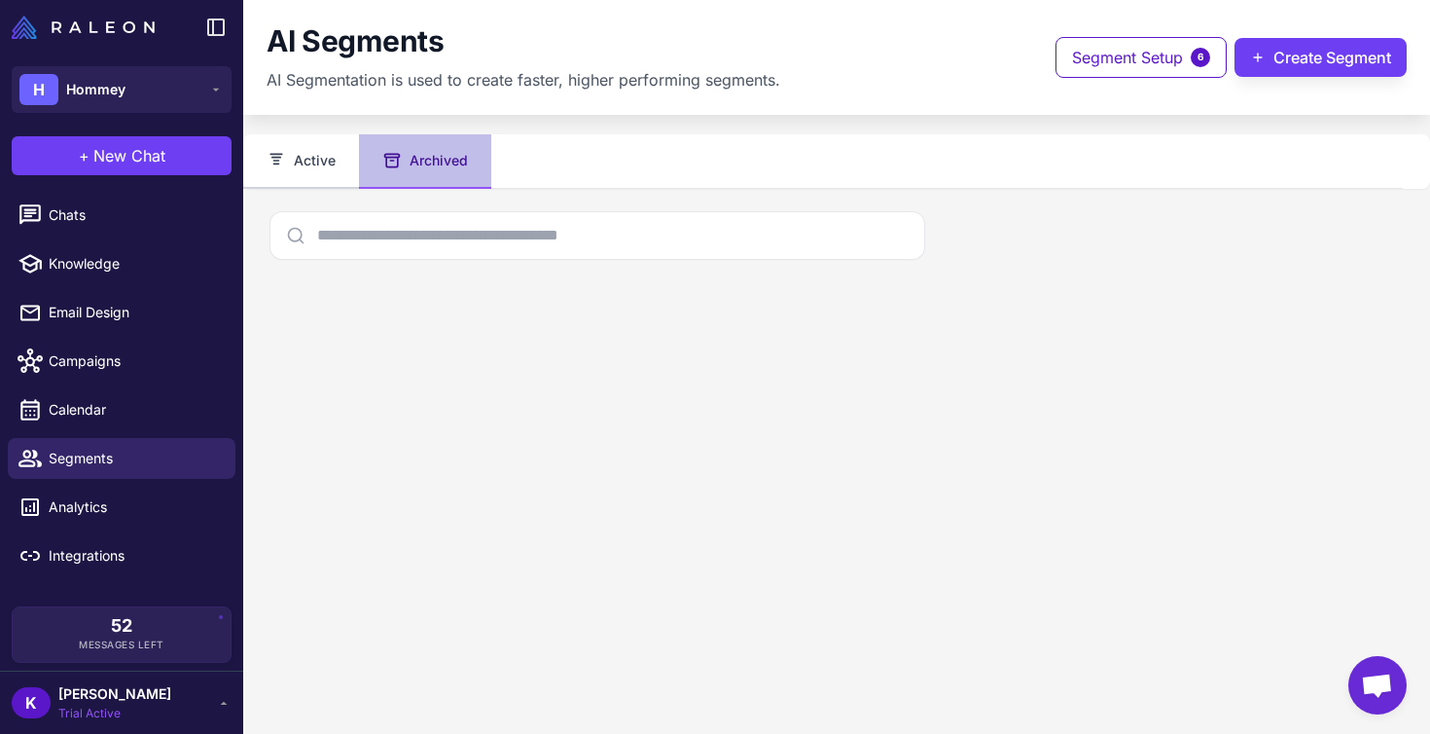
click at [344, 160] on button "Active" at bounding box center [301, 161] width 116 height 54
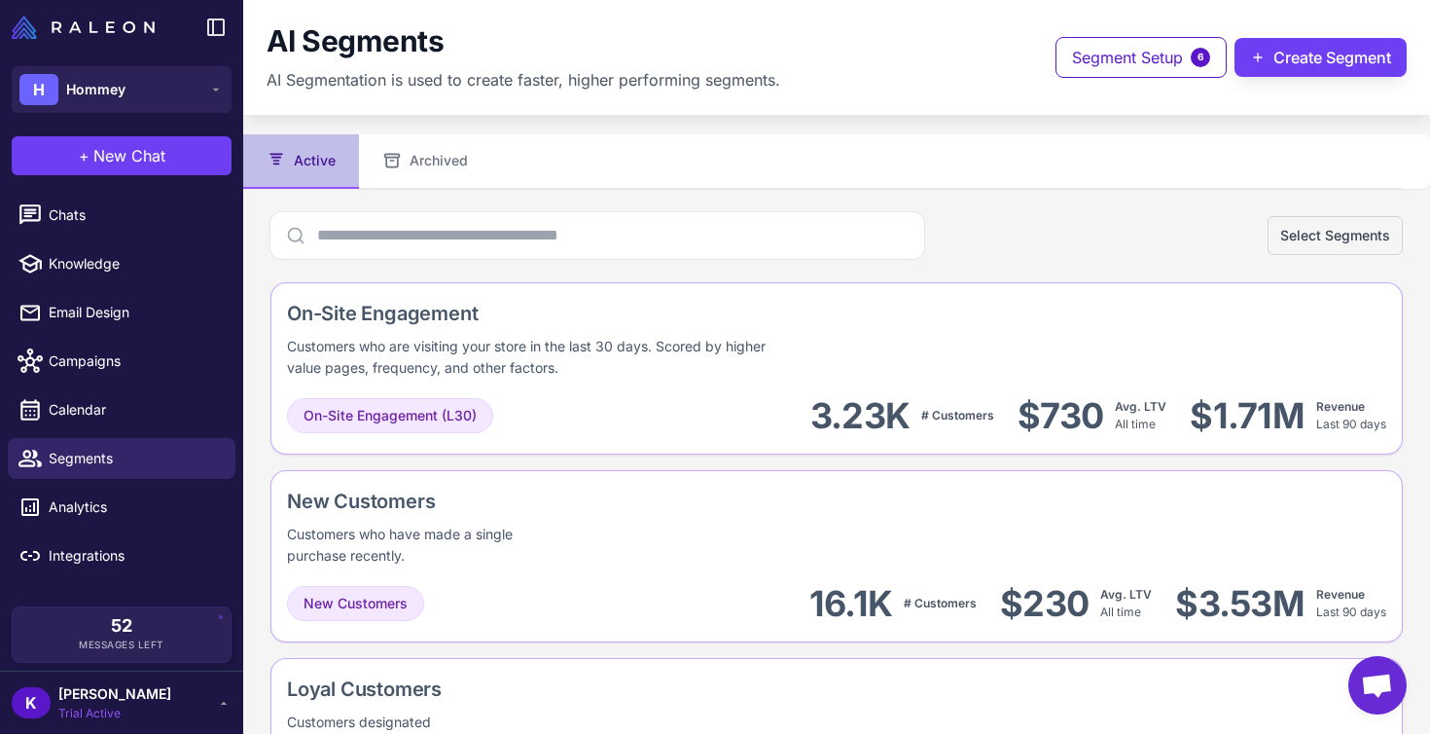
click at [1382, 693] on span "Open chat" at bounding box center [1377, 686] width 32 height 27
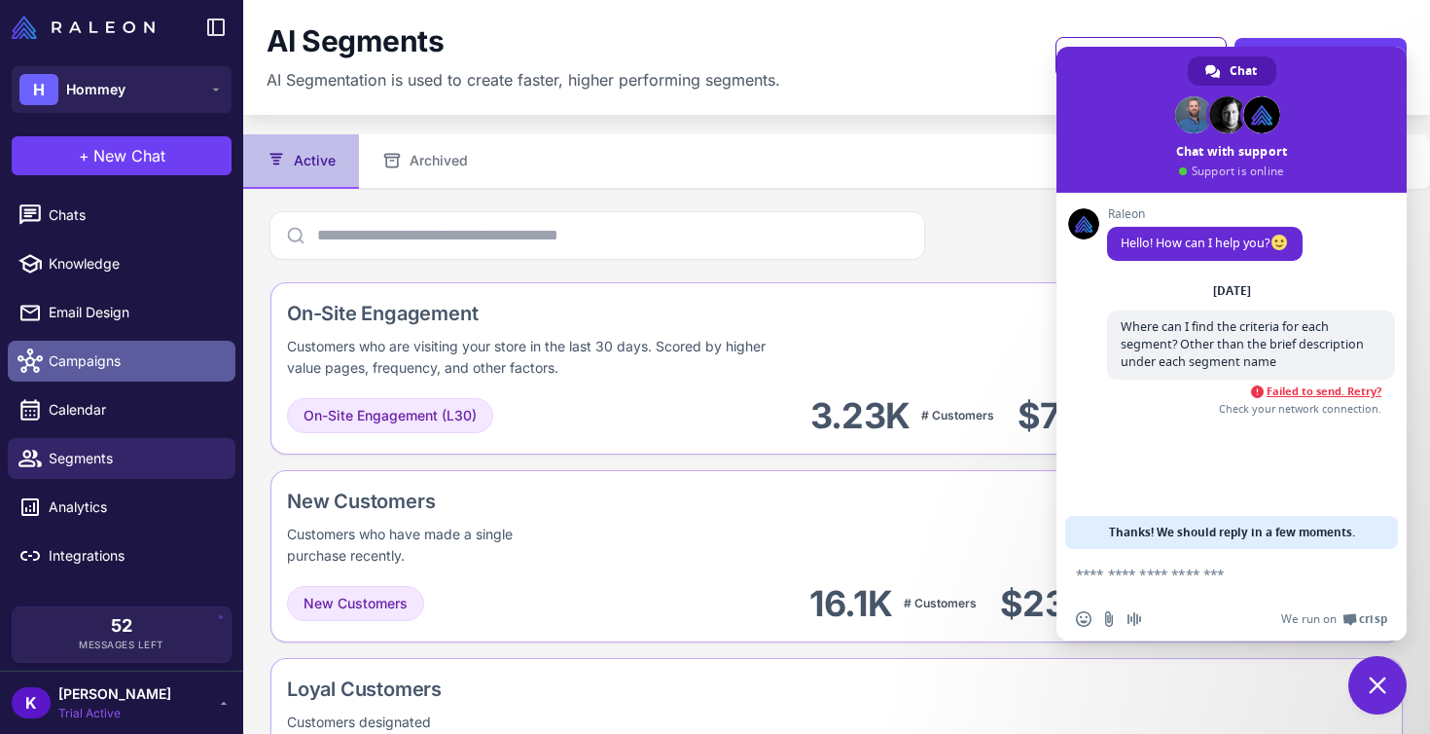
click at [72, 370] on span "Campaigns" at bounding box center [134, 360] width 171 height 21
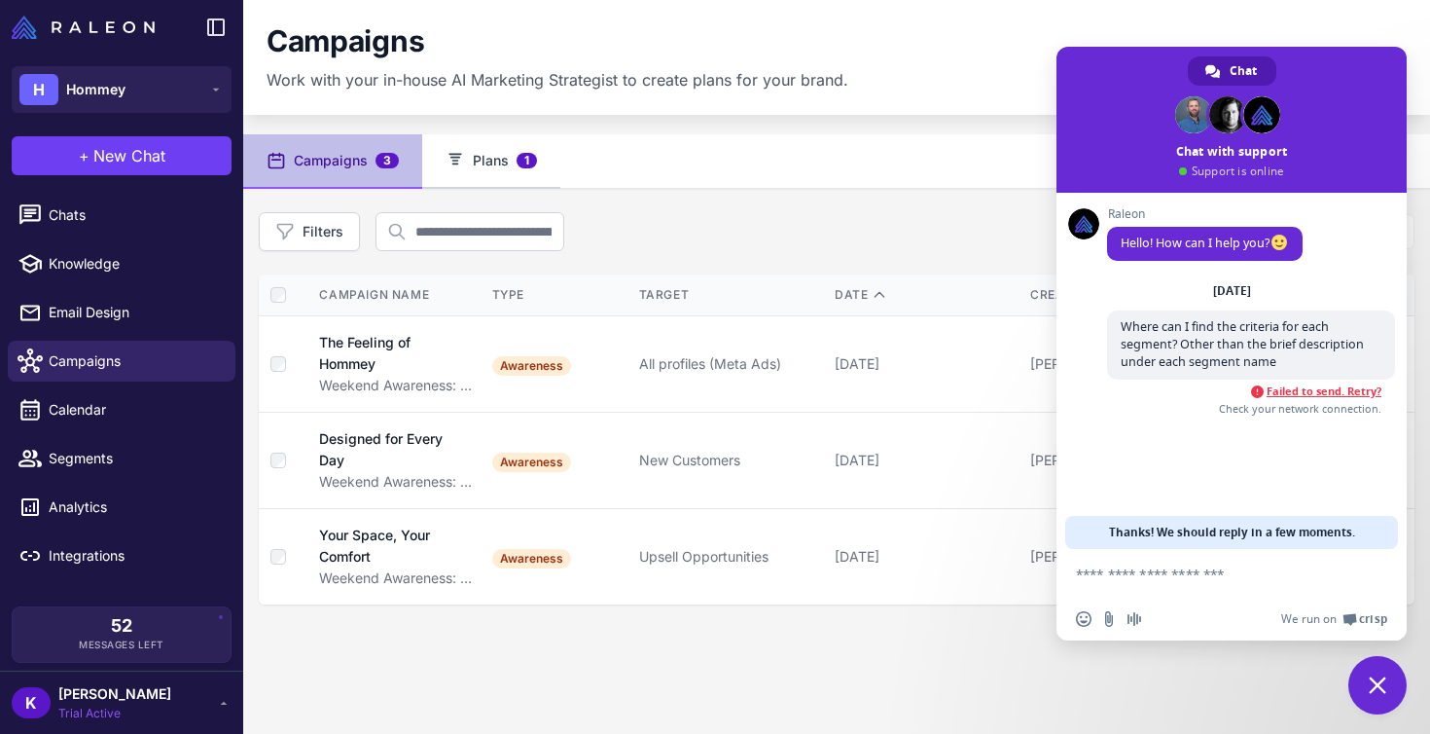
click at [502, 179] on button "Plans 1" at bounding box center [491, 161] width 138 height 54
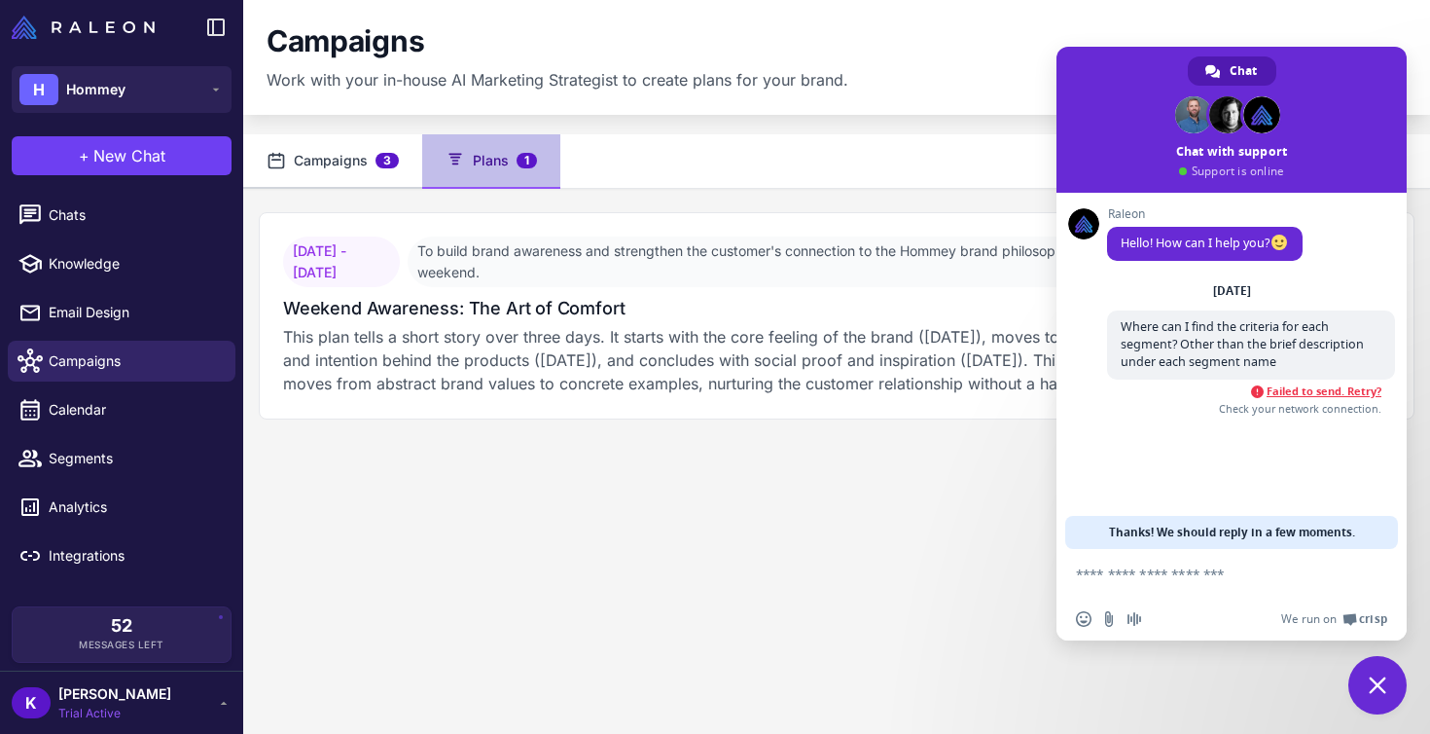
click at [345, 160] on button "Campaigns 3" at bounding box center [332, 161] width 179 height 54
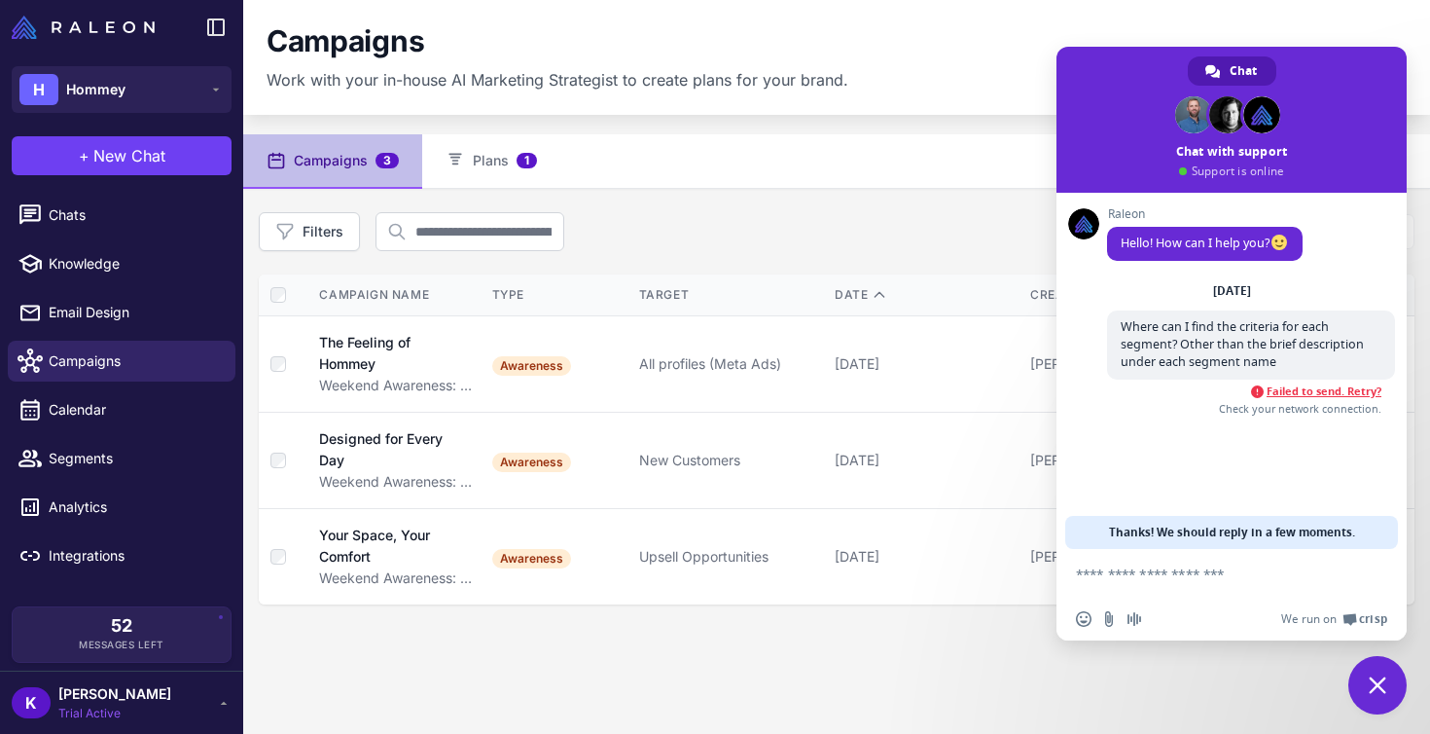
click at [1309, 63] on span at bounding box center [1232, 120] width 350 height 146
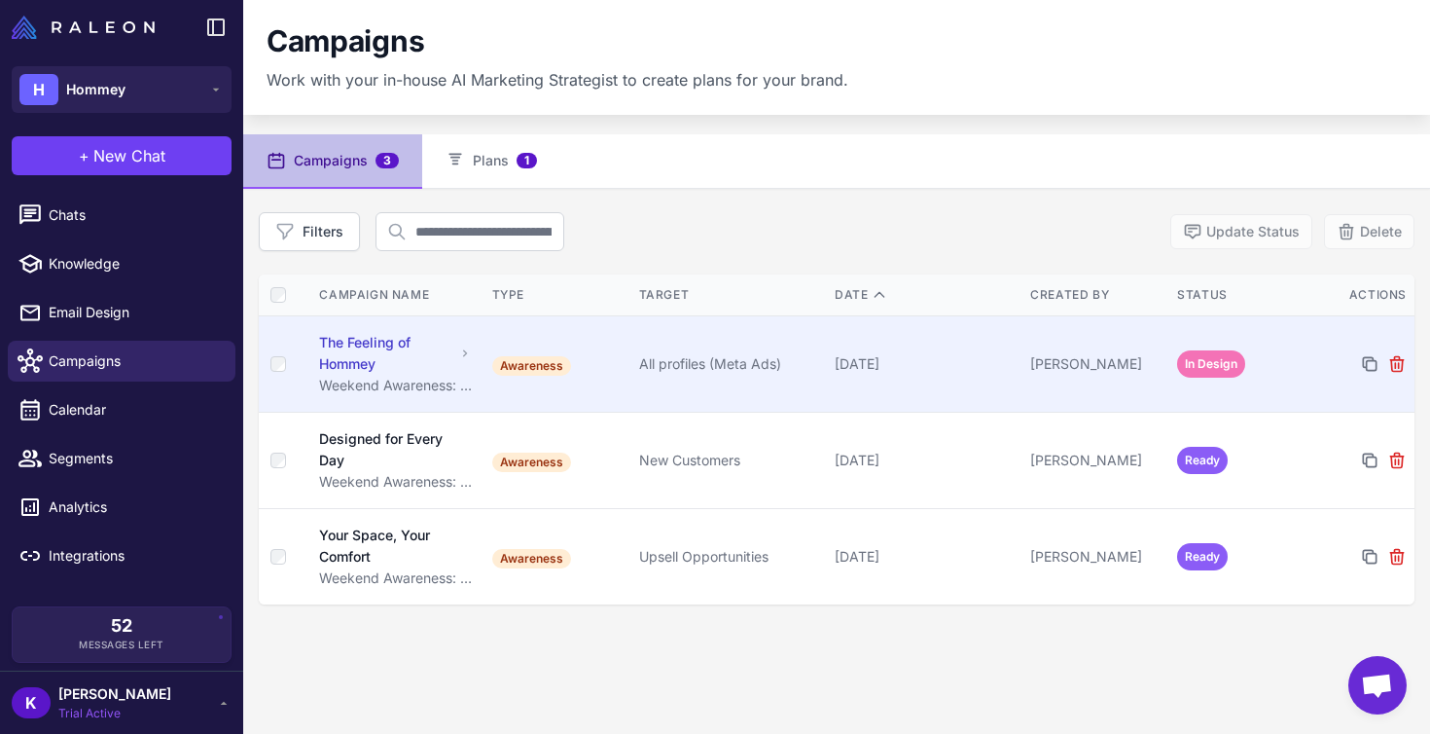
click at [725, 391] on td "All profiles (Meta Ads)" at bounding box center [729, 363] width 196 height 96
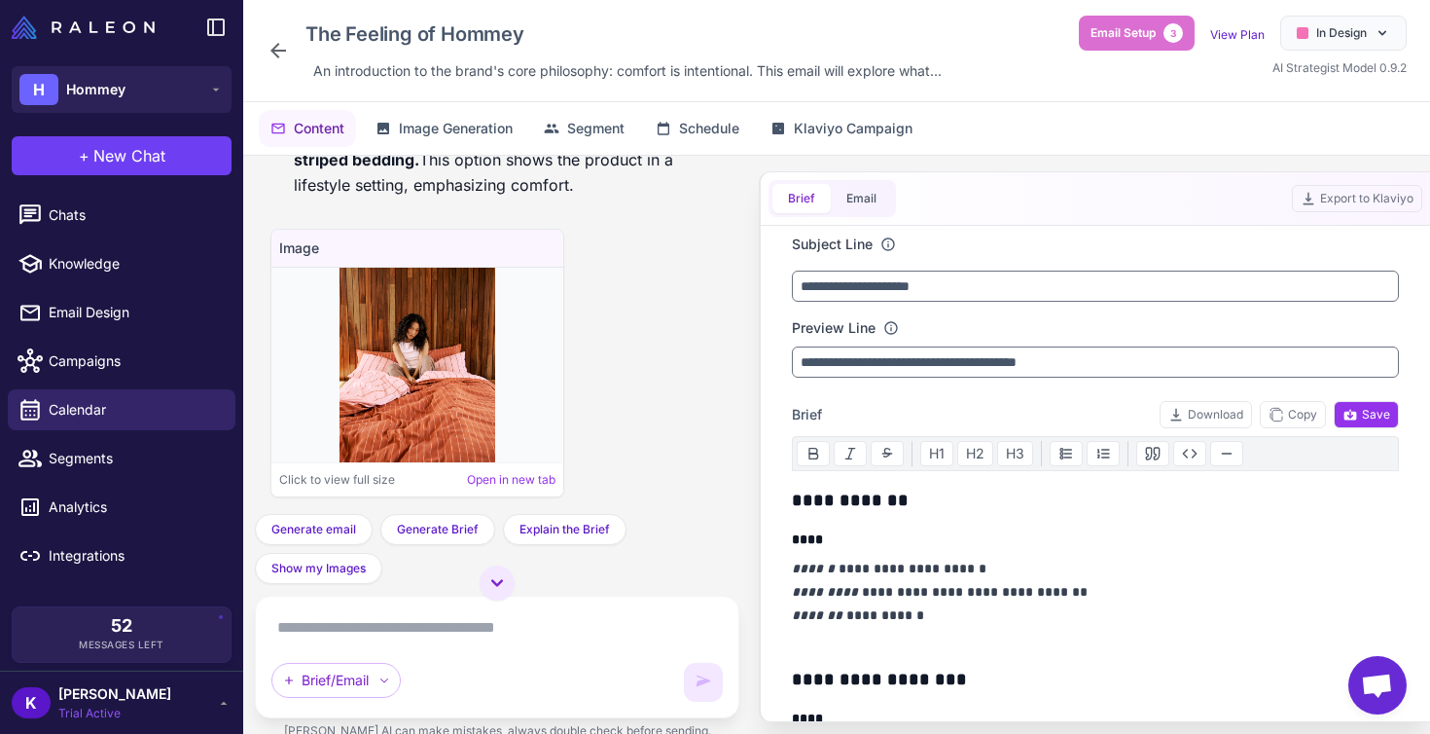
scroll to position [3672, 0]
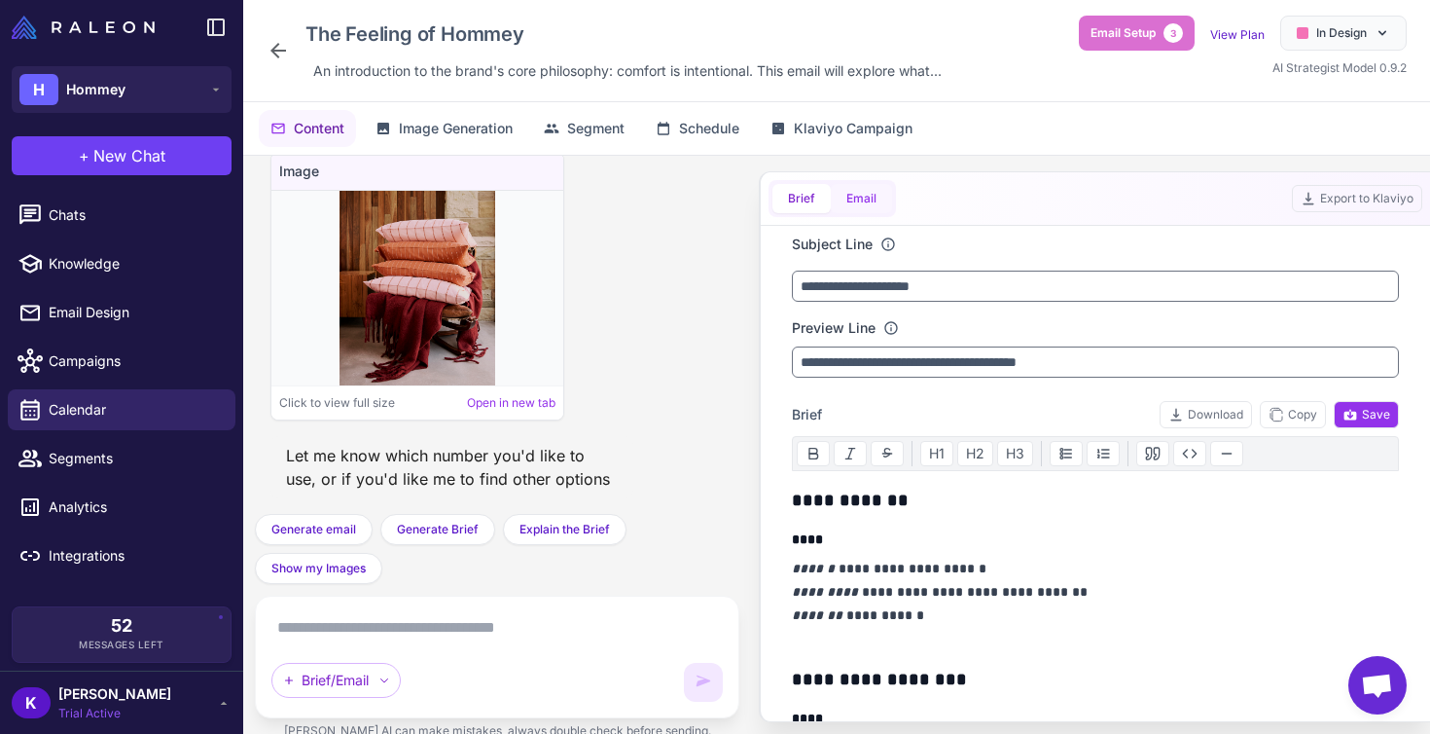
click at [870, 206] on button "Email" at bounding box center [861, 198] width 61 height 29
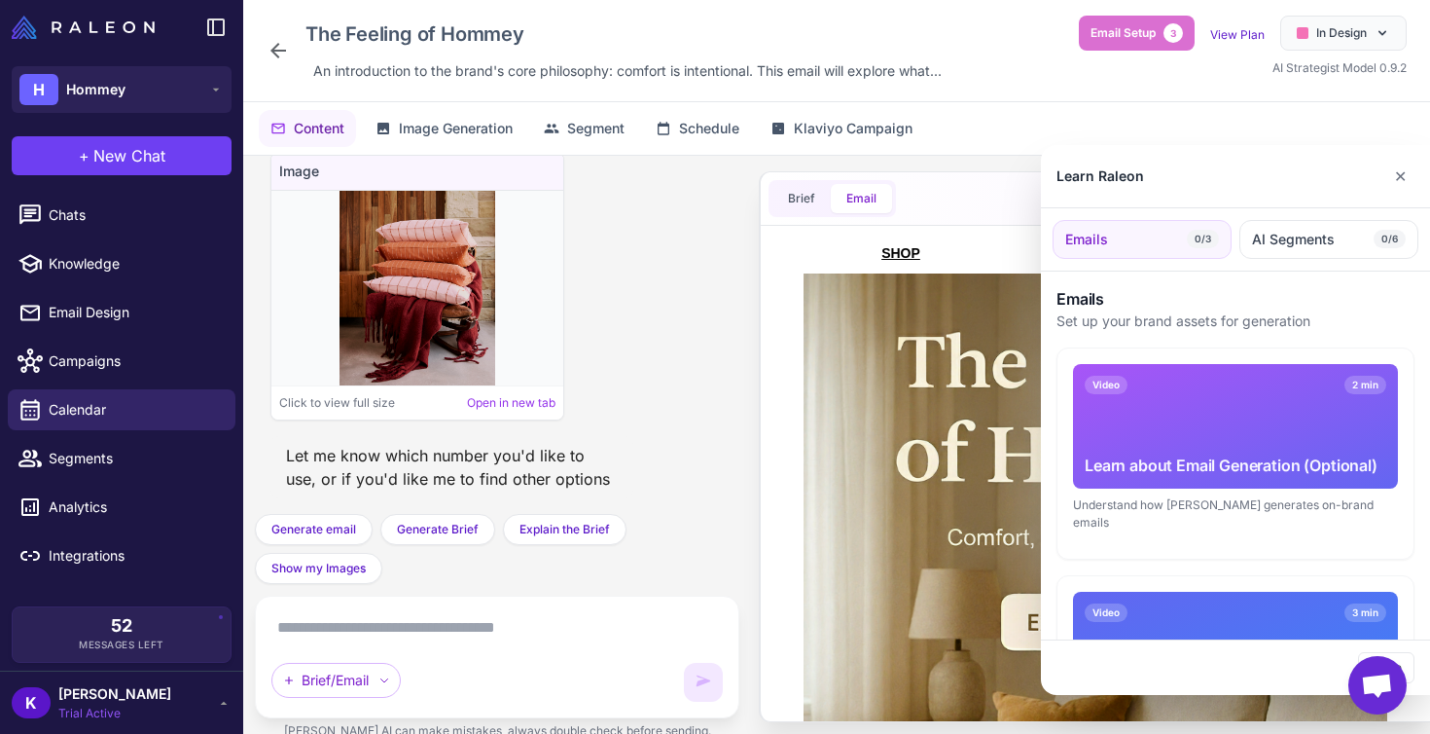
scroll to position [0, 0]
click at [1398, 167] on button "✕" at bounding box center [1401, 176] width 28 height 39
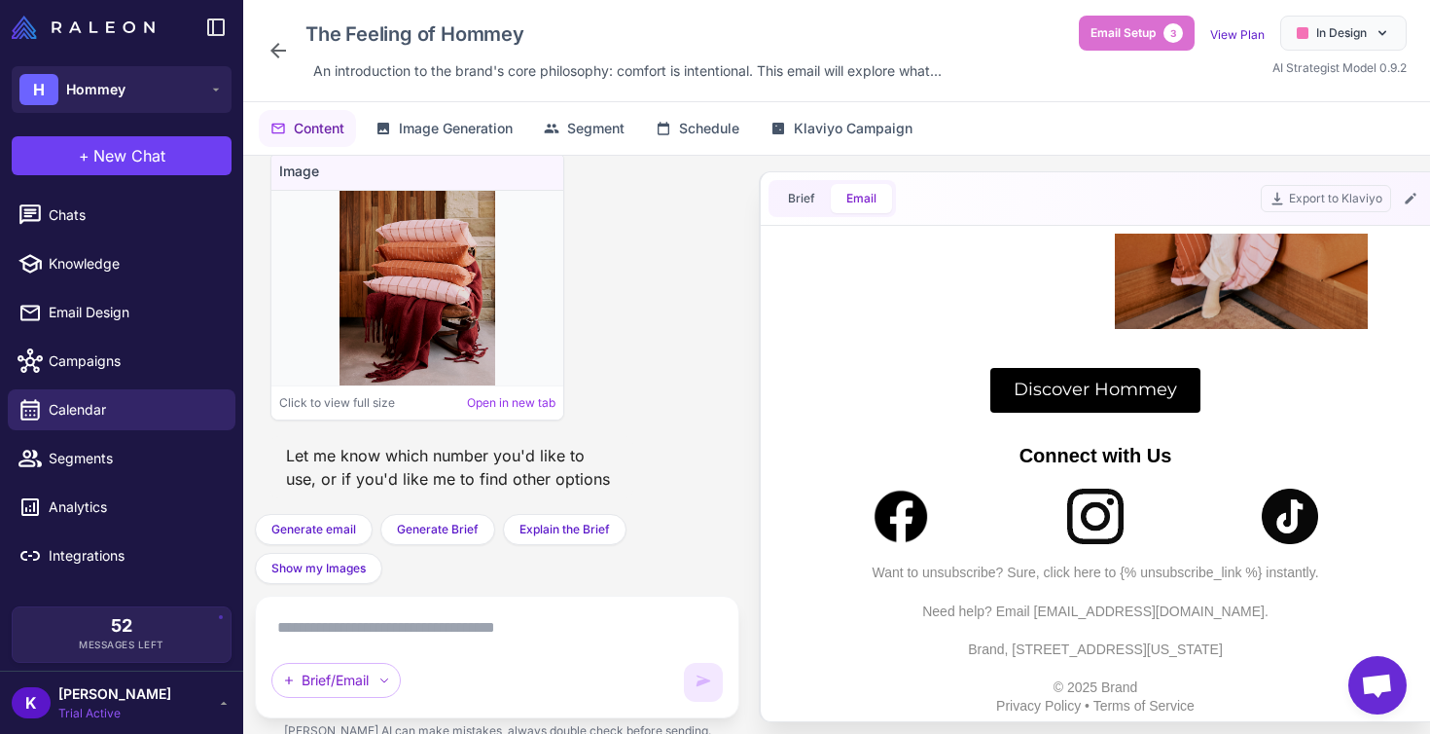
scroll to position [1712, 0]
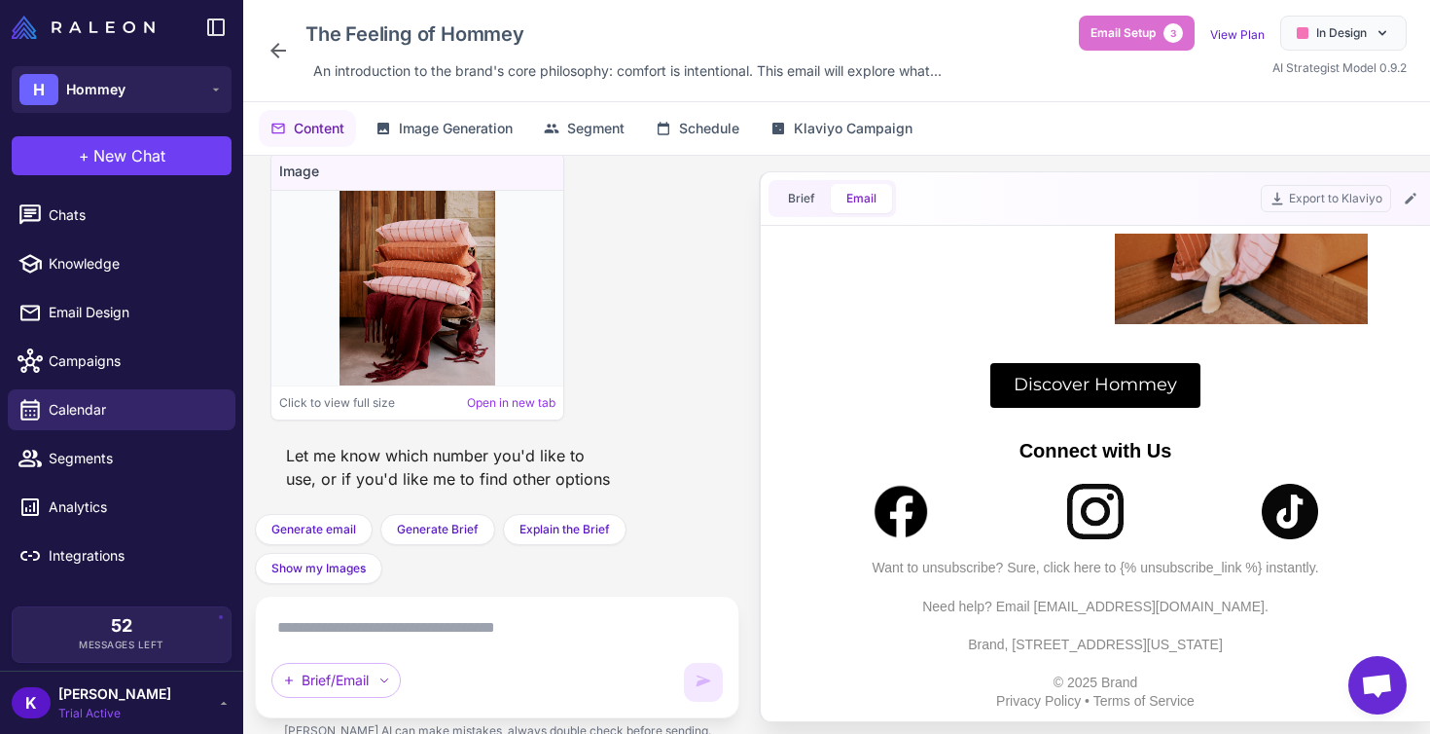
click at [282, 54] on icon at bounding box center [278, 50] width 23 height 23
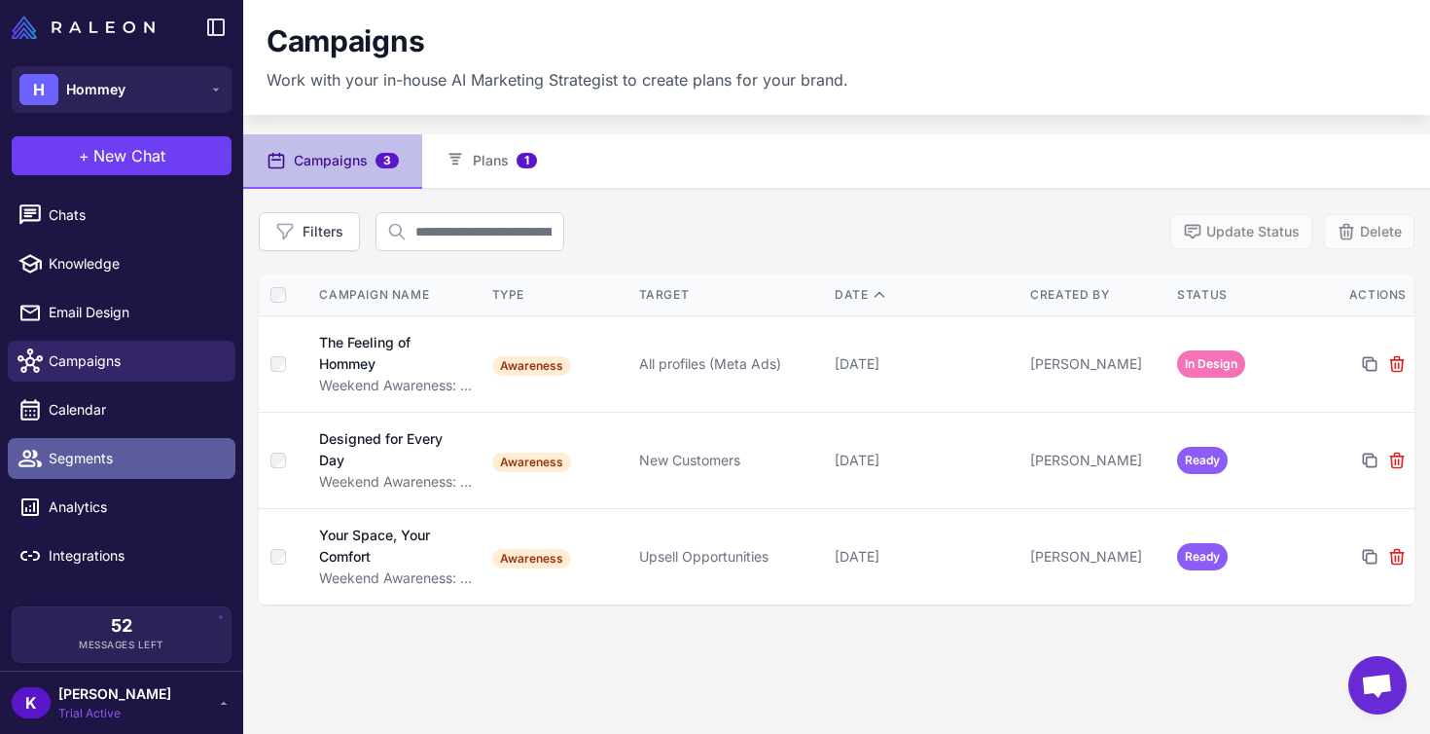
click at [104, 462] on span "Segments" at bounding box center [134, 458] width 171 height 21
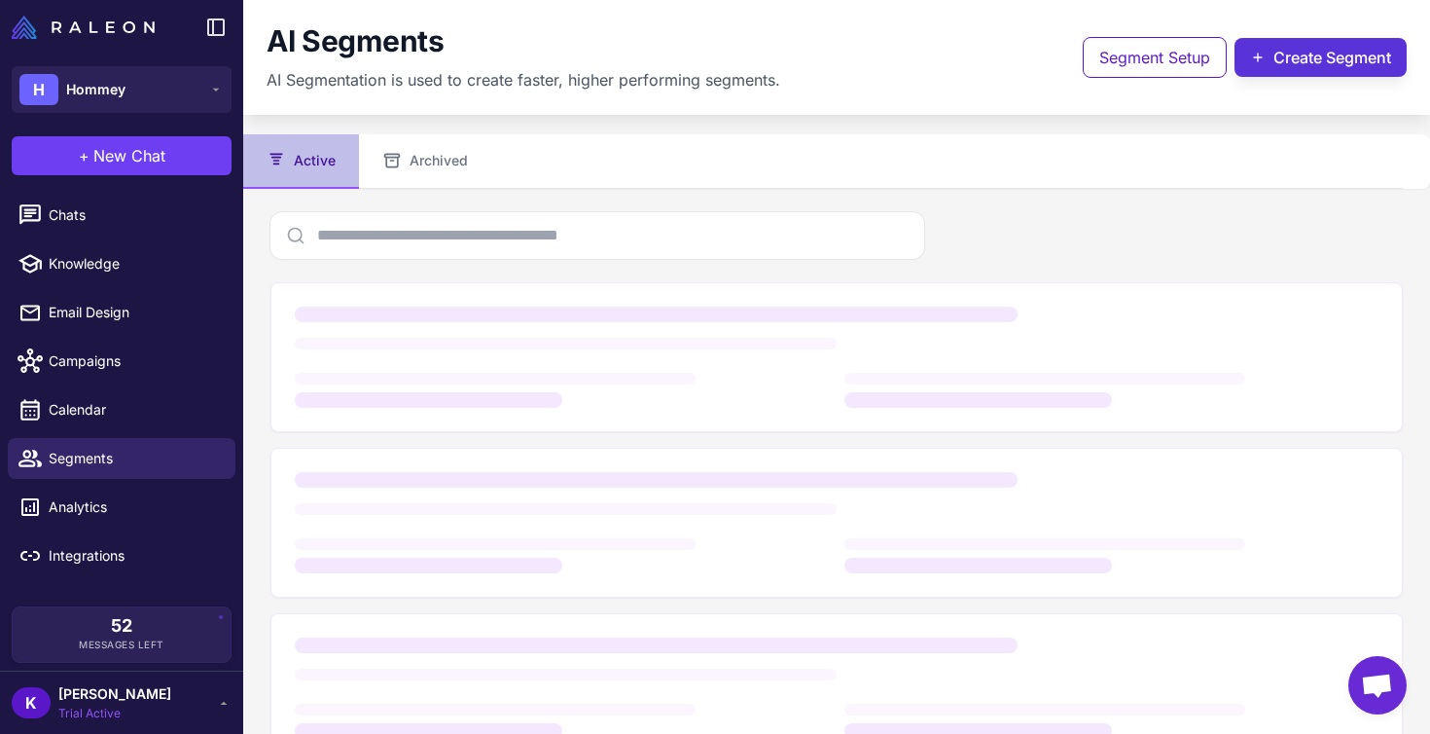
click at [1290, 38] on button "Create Segment" at bounding box center [1321, 57] width 172 height 39
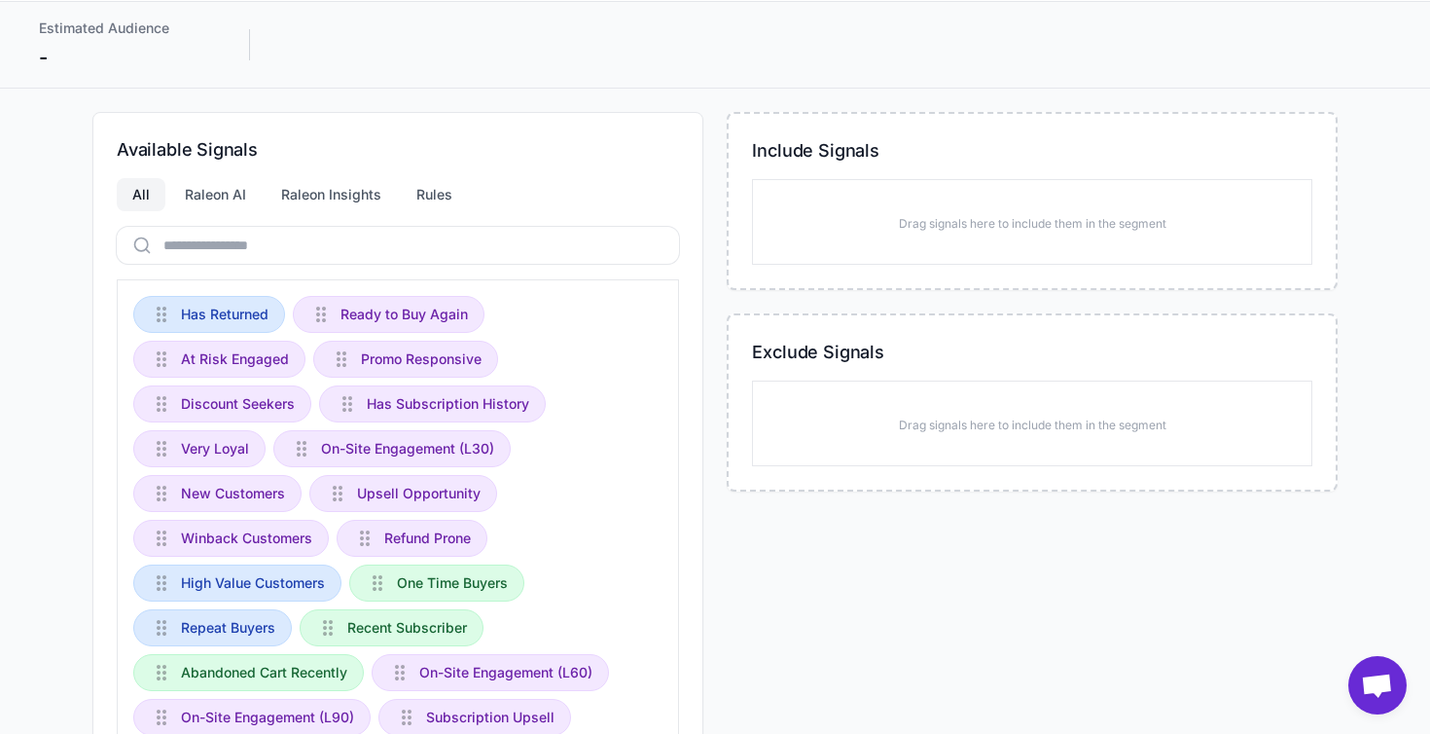
scroll to position [114, 0]
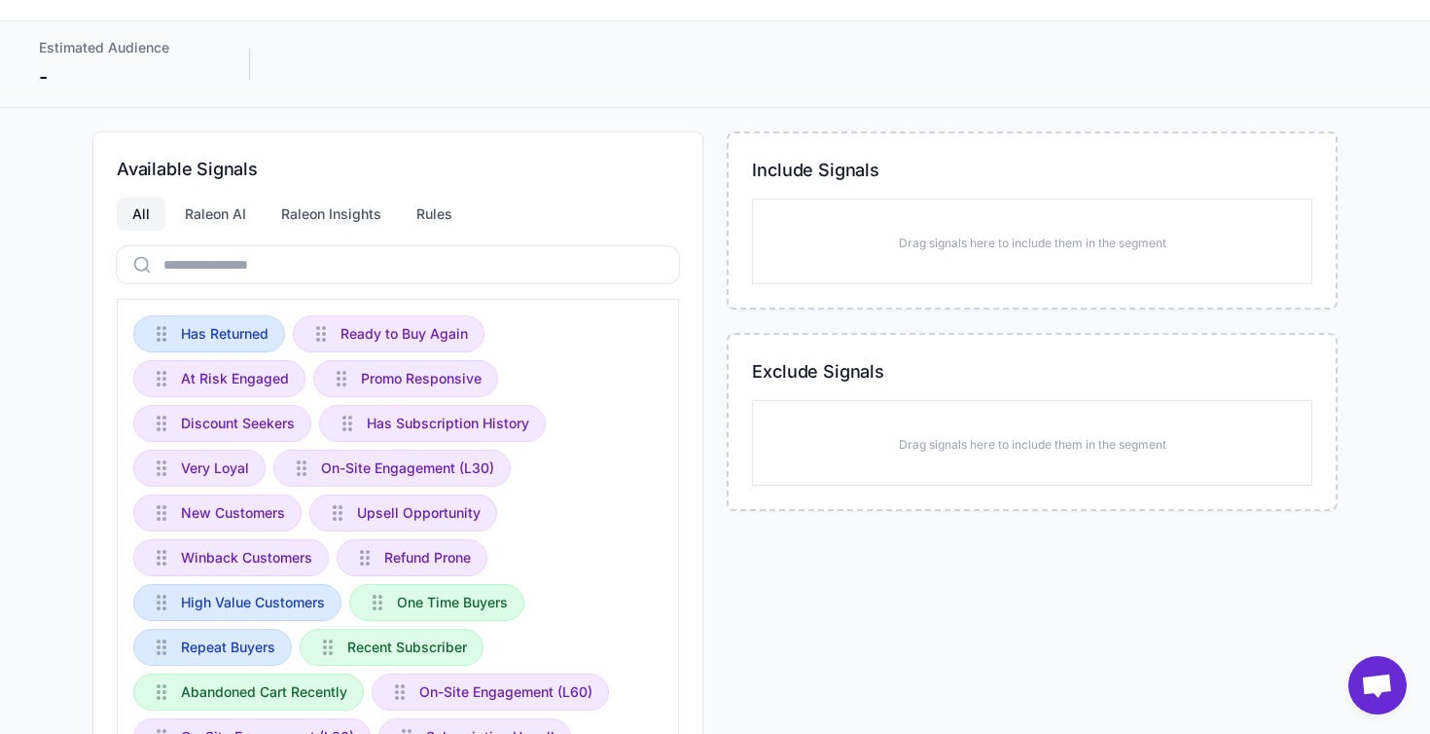
click at [543, 322] on div "Has Returned Ready to Buy Again At Risk Engaged Promo Responsive Discount Seeke…" at bounding box center [398, 741] width 562 height 884
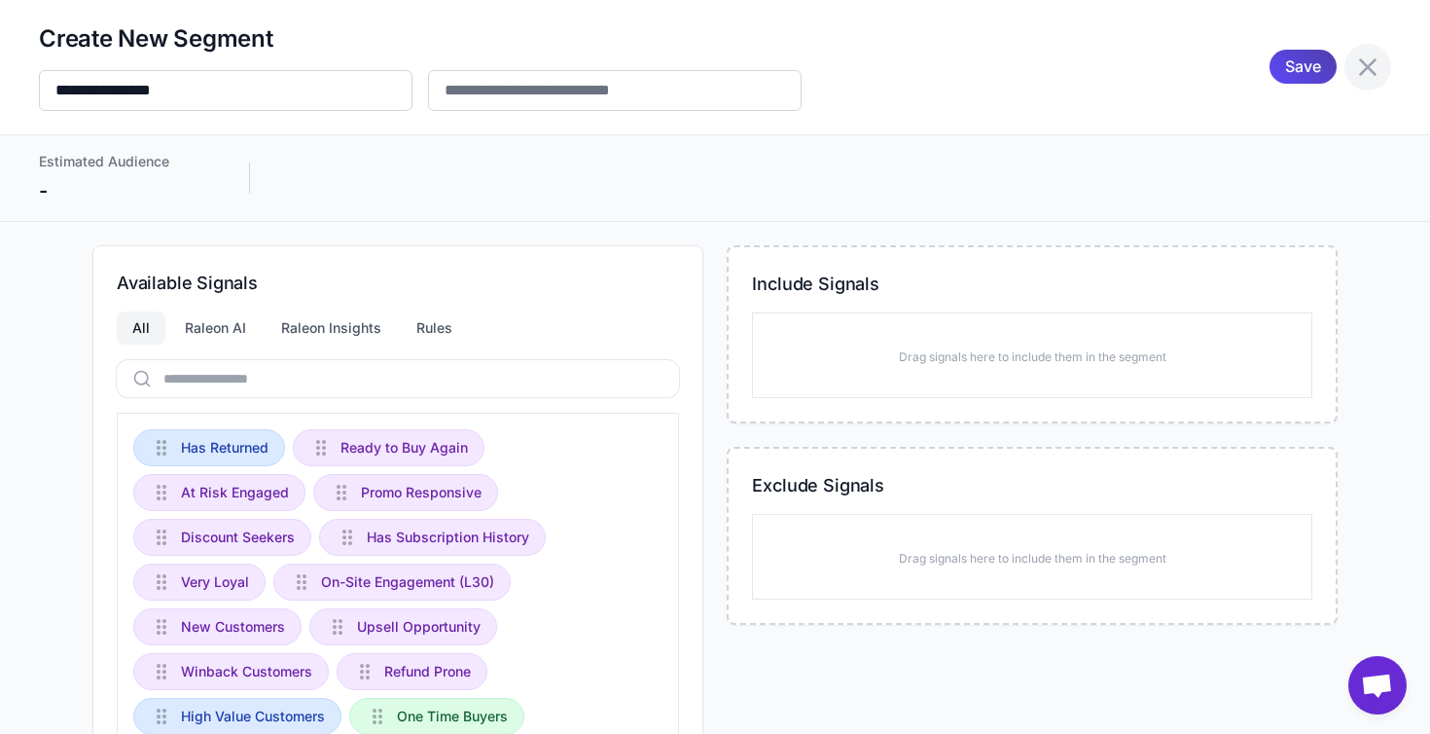
click at [1365, 79] on icon at bounding box center [1368, 67] width 31 height 31
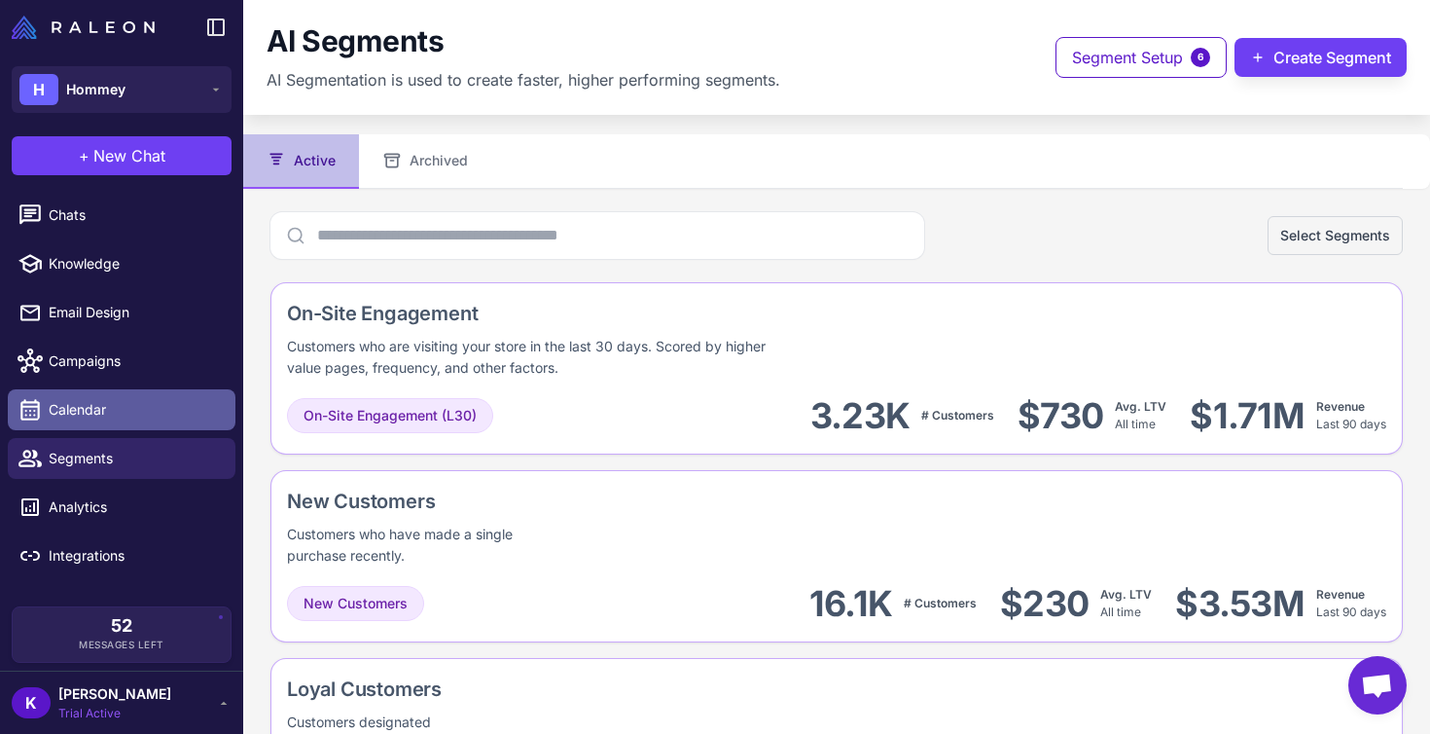
click at [106, 403] on span "Calendar" at bounding box center [134, 409] width 171 height 21
